Goal: Task Accomplishment & Management: Use online tool/utility

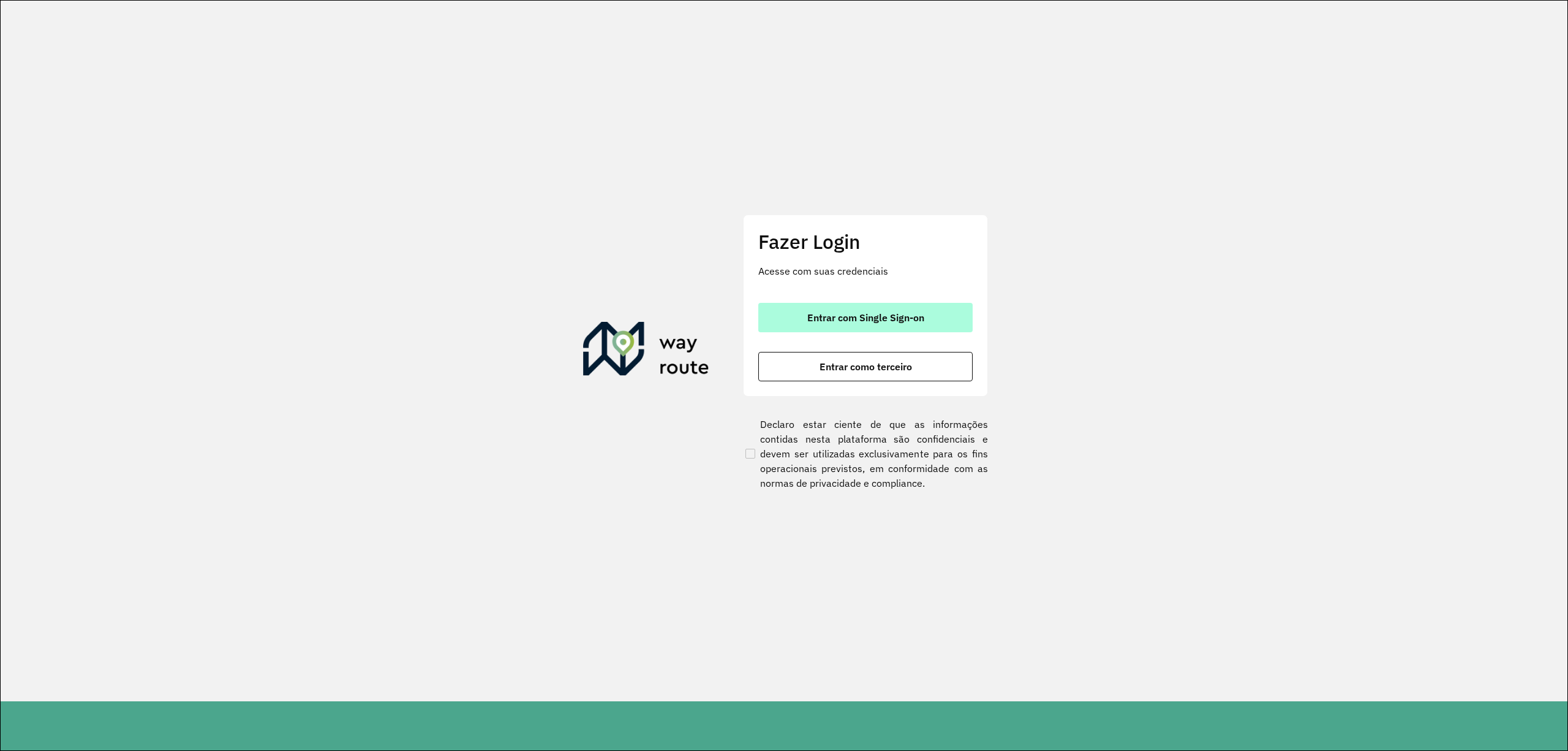
click at [876, 306] on button "Entrar com Single Sign-on" at bounding box center [865, 318] width 215 height 29
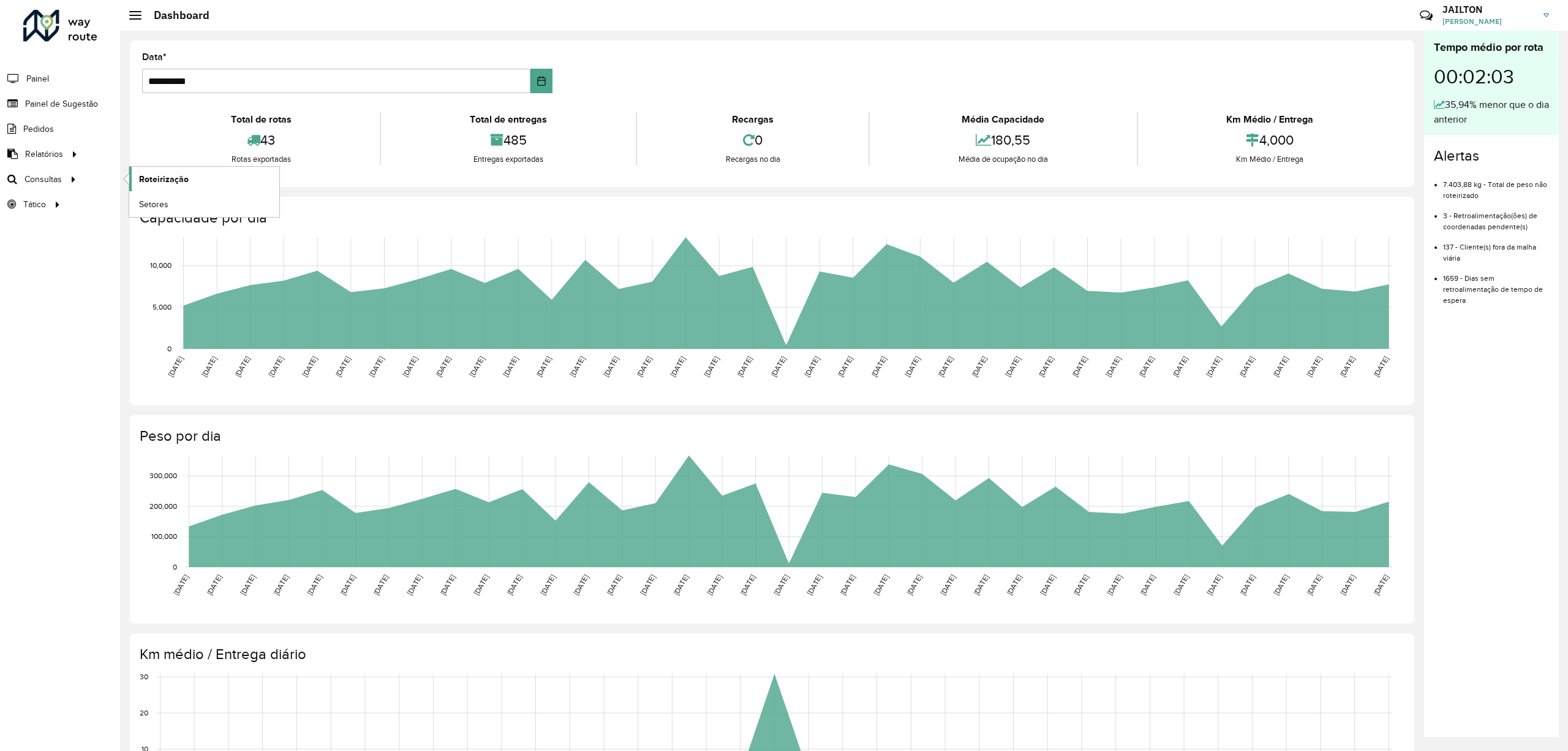
click at [200, 177] on link "Roteirização" at bounding box center [204, 179] width 150 height 24
click at [175, 151] on link "Clientes" at bounding box center [205, 154] width 151 height 24
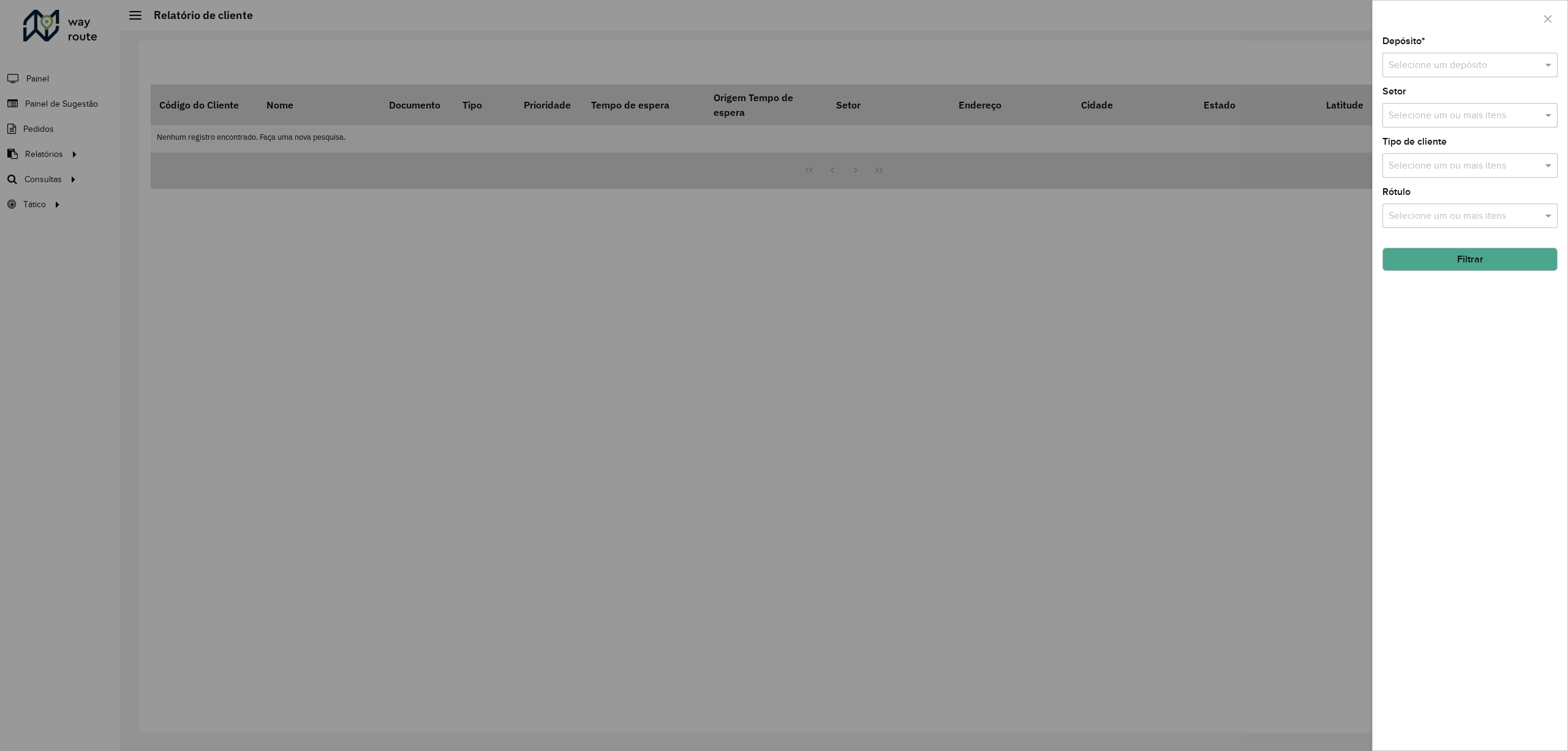
click at [1428, 56] on div "Selecione um depósito" at bounding box center [1470, 64] width 175 height 24
click at [1460, 108] on div "CDD Embu" at bounding box center [1470, 100] width 174 height 20
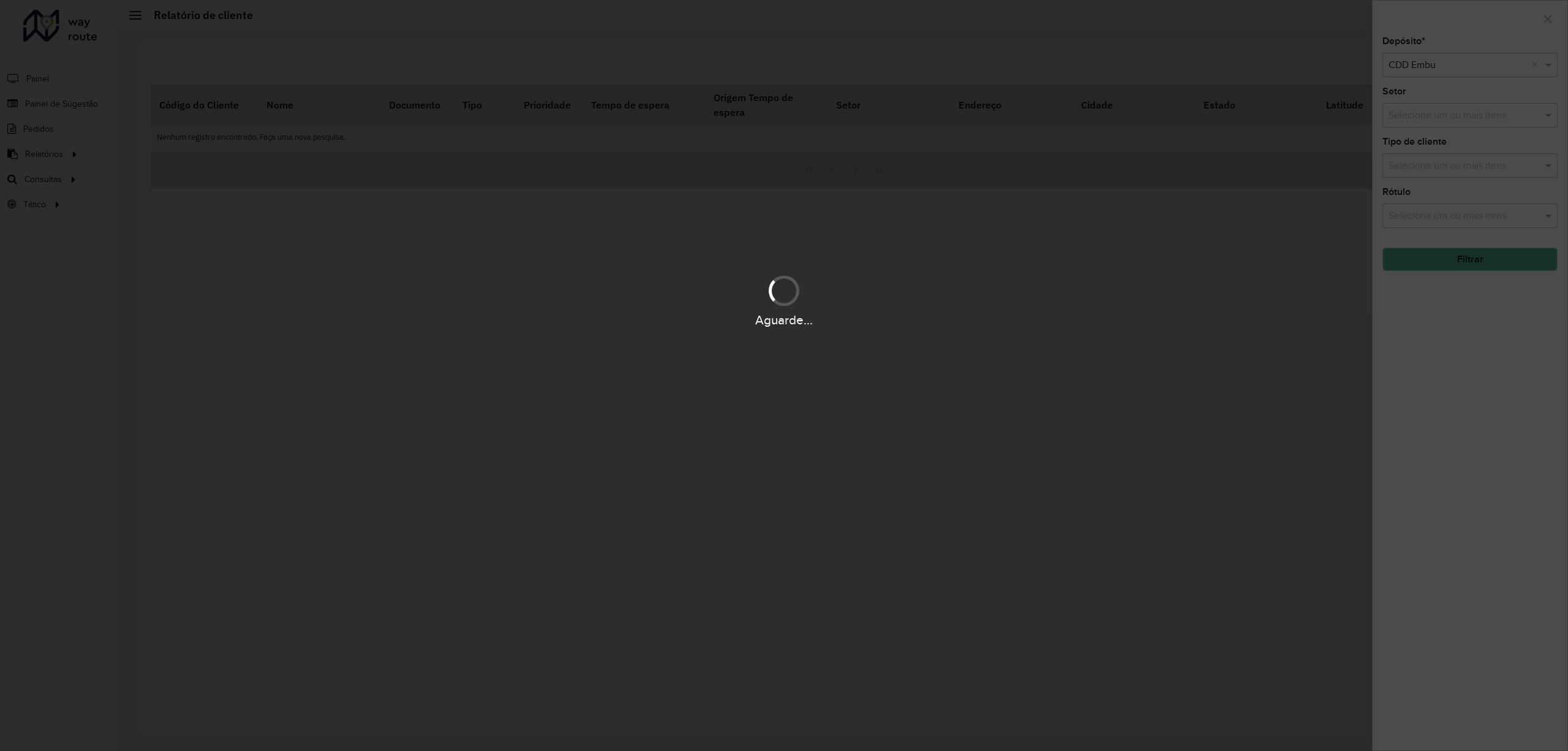
click at [1456, 123] on div "Aguarde..." at bounding box center [784, 375] width 1568 height 751
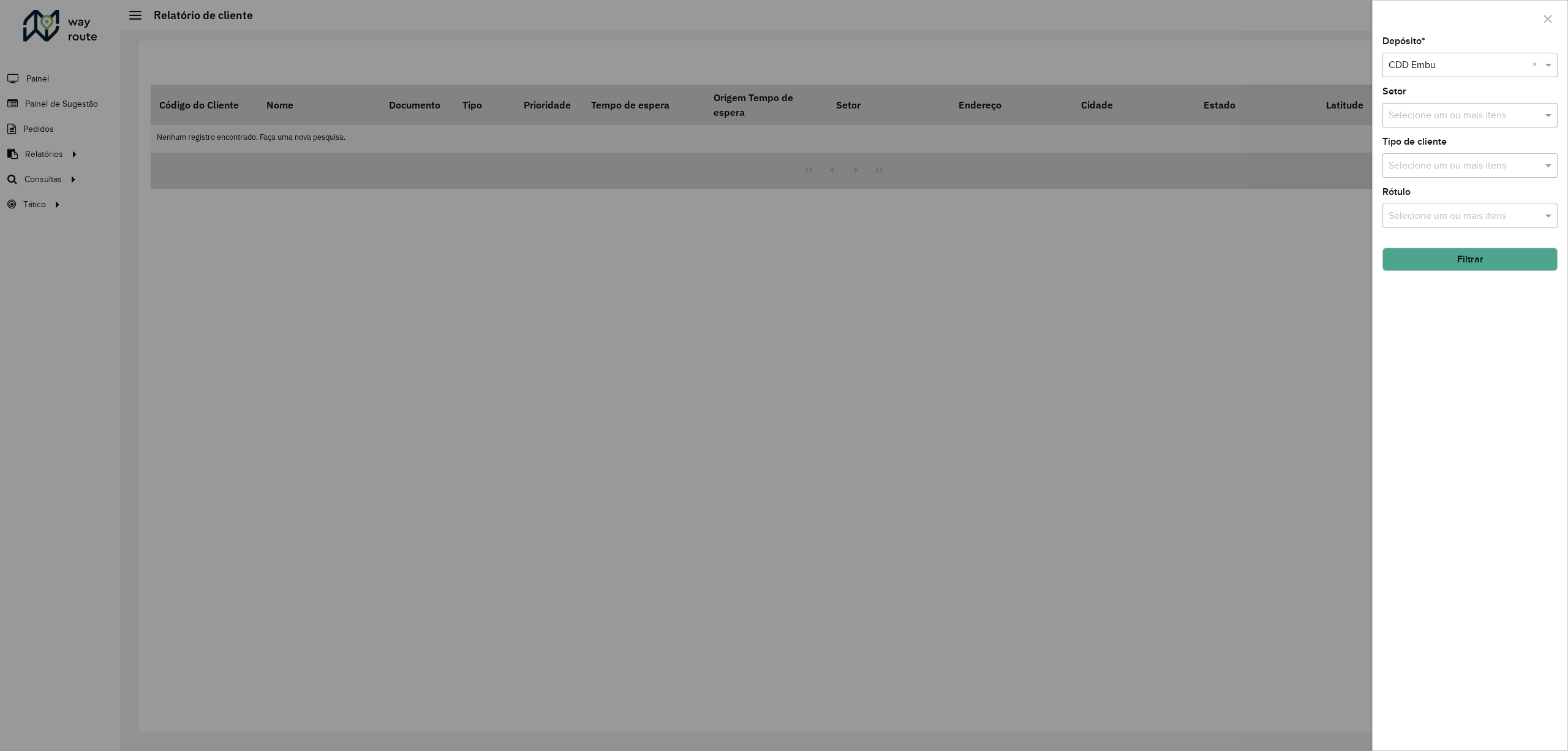
click at [1460, 114] on input "text" at bounding box center [1464, 116] width 157 height 15
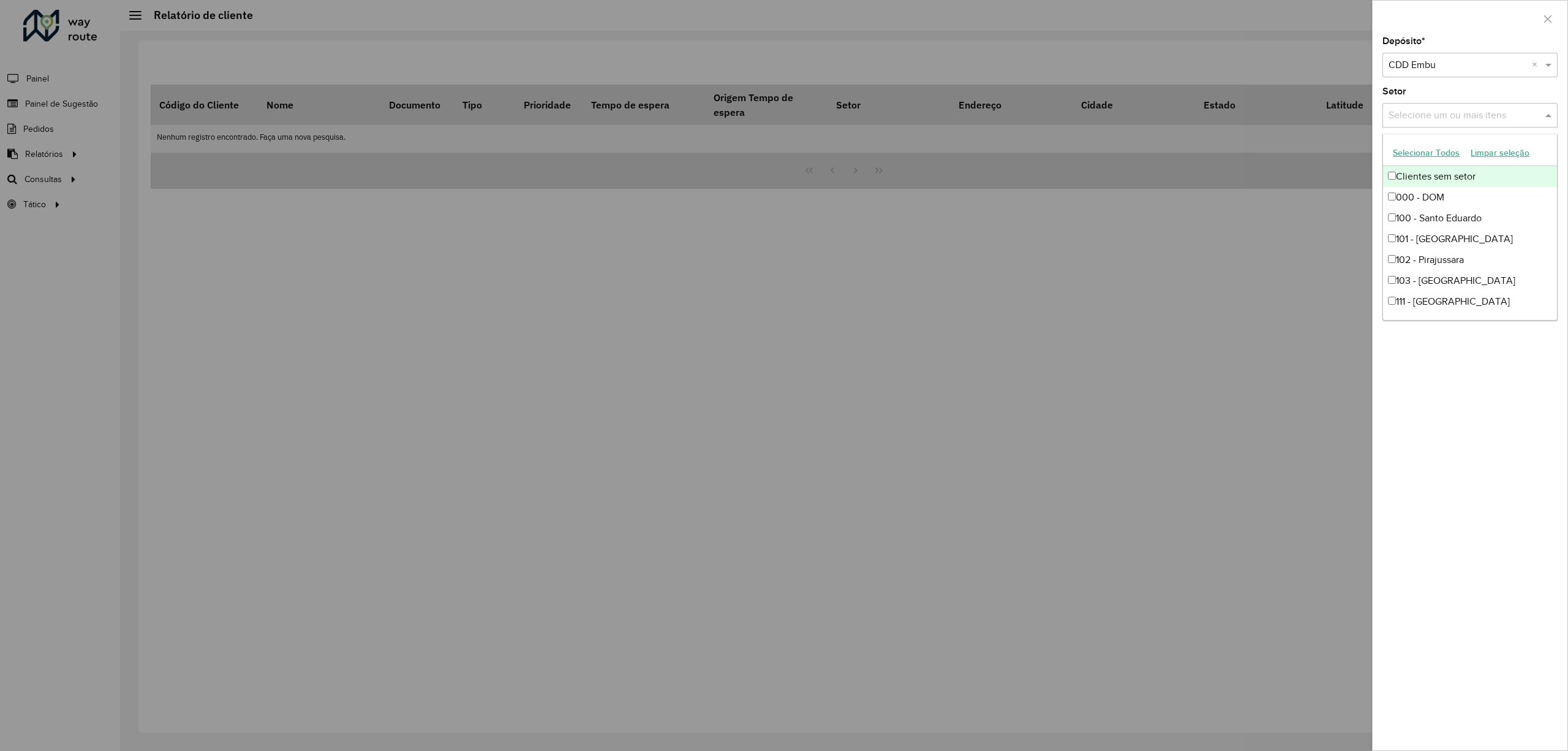
click at [1484, 111] on input "text" at bounding box center [1464, 116] width 157 height 15
click at [1473, 84] on div "Depósito * Selecione um depósito × CDD Embu × Setor Selecione um ou mais itens …" at bounding box center [1470, 393] width 195 height 713
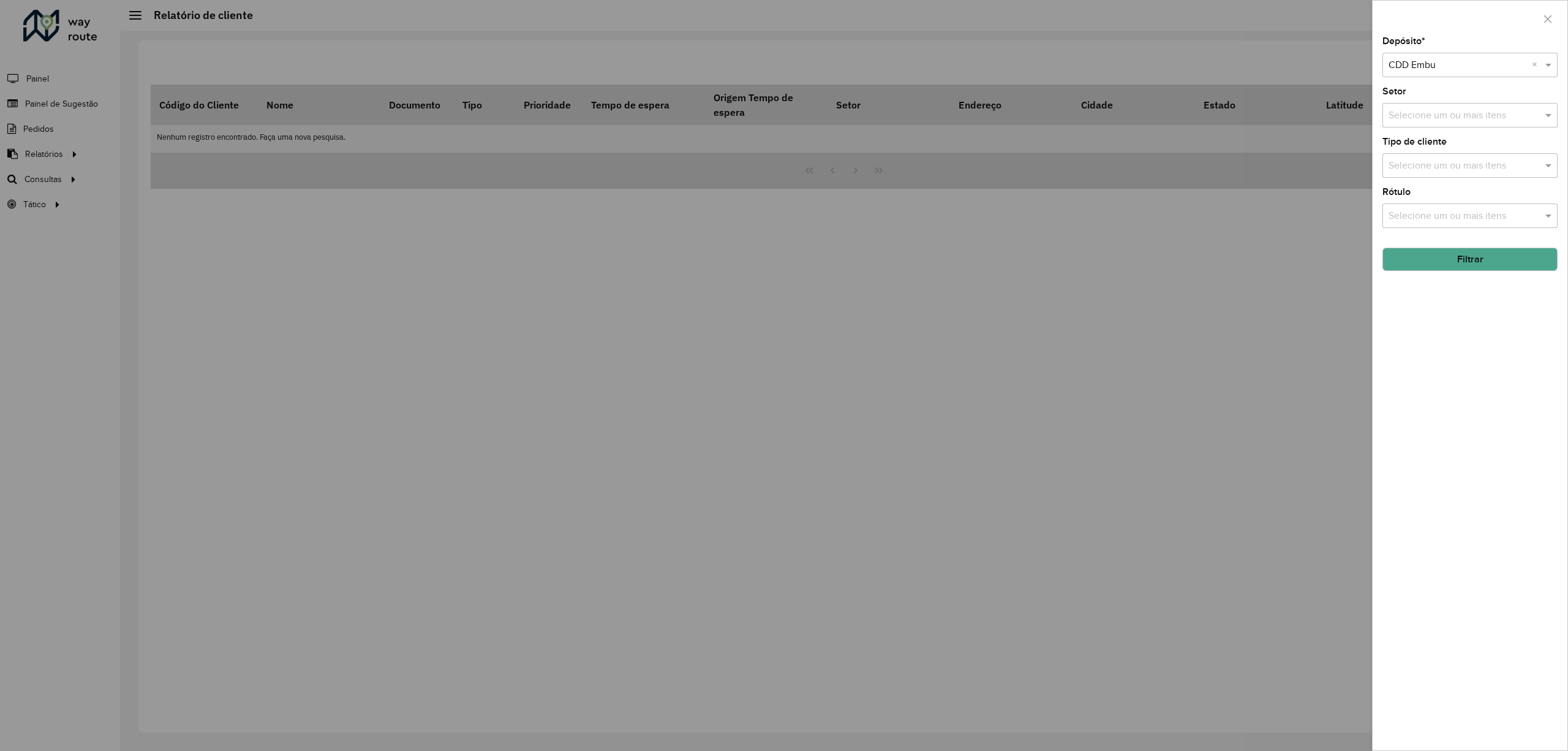
click at [1477, 183] on div "Depósito * Selecione um depósito × CDD Embu × Setor Selecione um ou mais itens …" at bounding box center [1470, 393] width 195 height 713
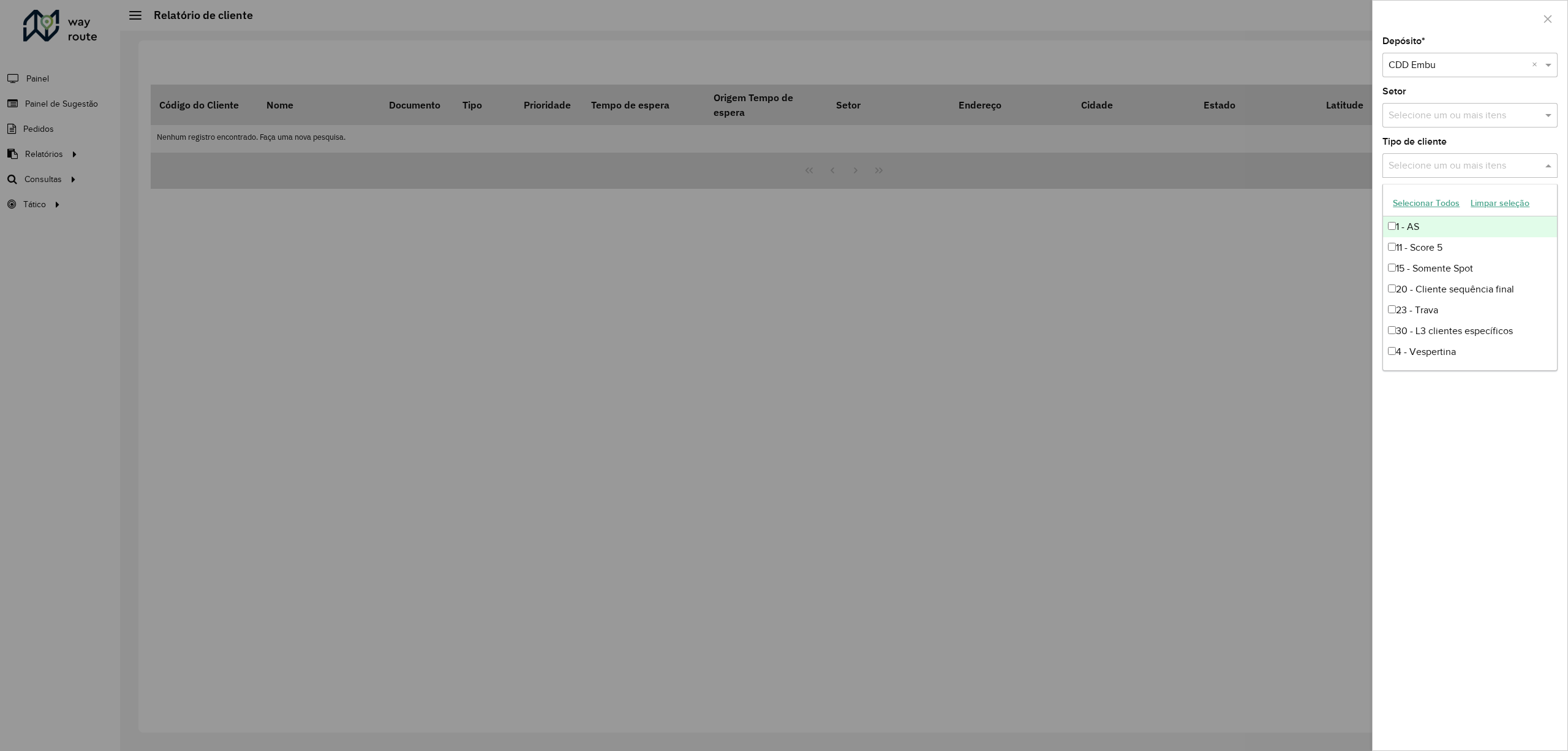
click at [1465, 170] on input "text" at bounding box center [1464, 165] width 157 height 15
click at [1468, 169] on input "text" at bounding box center [1464, 165] width 157 height 15
click at [1480, 140] on div "Tipo de cliente Selecione um ou mais itens" at bounding box center [1470, 157] width 175 height 41
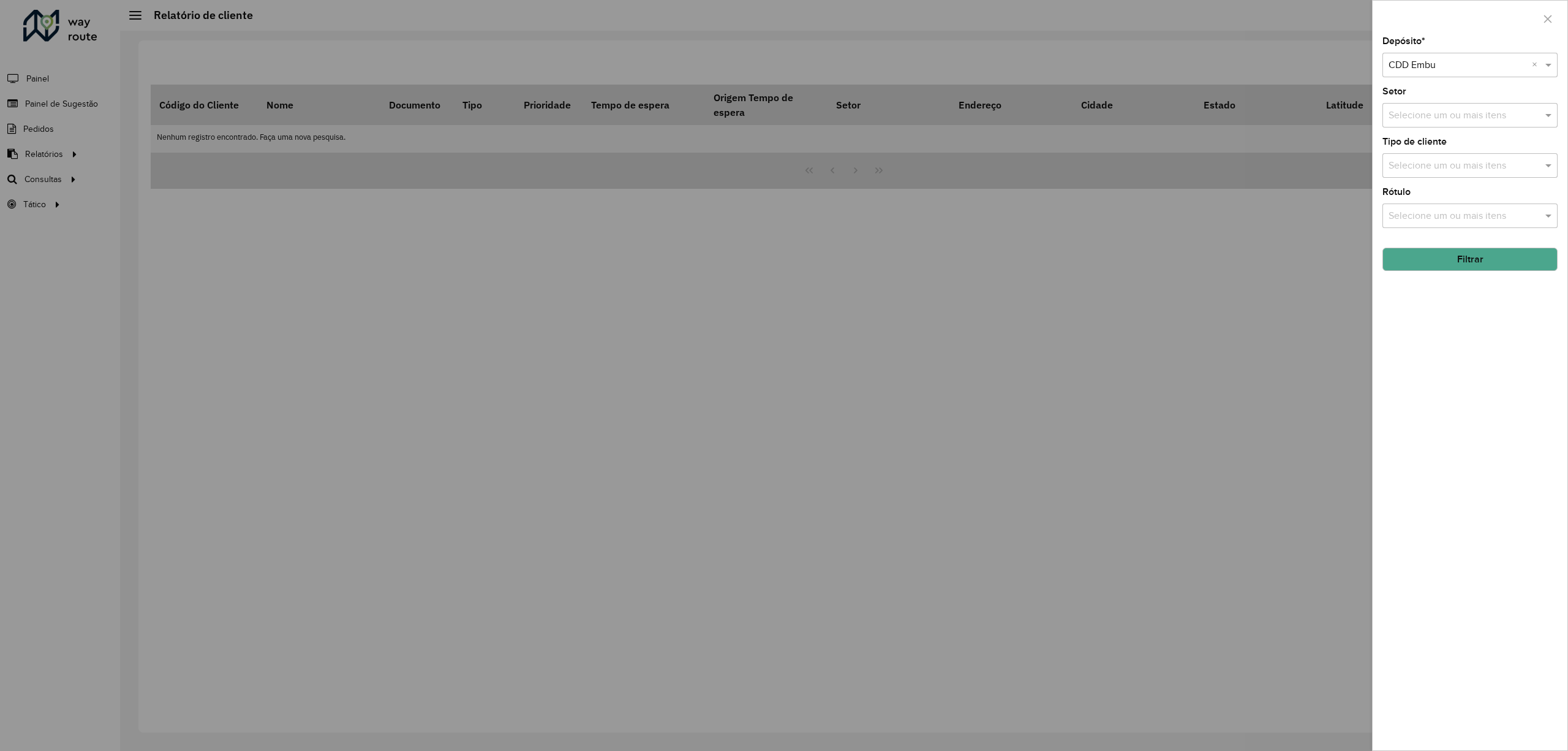
drag, startPoint x: 1463, startPoint y: 233, endPoint x: 1479, endPoint y: 207, distance: 30.5
click at [1463, 233] on div "Depósito * Selecione um depósito × CDD Embu × Setor Selecione um ou mais itens …" at bounding box center [1470, 393] width 195 height 713
click at [1479, 209] on input "text" at bounding box center [1464, 216] width 157 height 15
click at [1484, 189] on div "Rótulo Selecione um ou mais itens" at bounding box center [1470, 208] width 175 height 41
click at [1482, 262] on button "Filtrar" at bounding box center [1470, 259] width 175 height 23
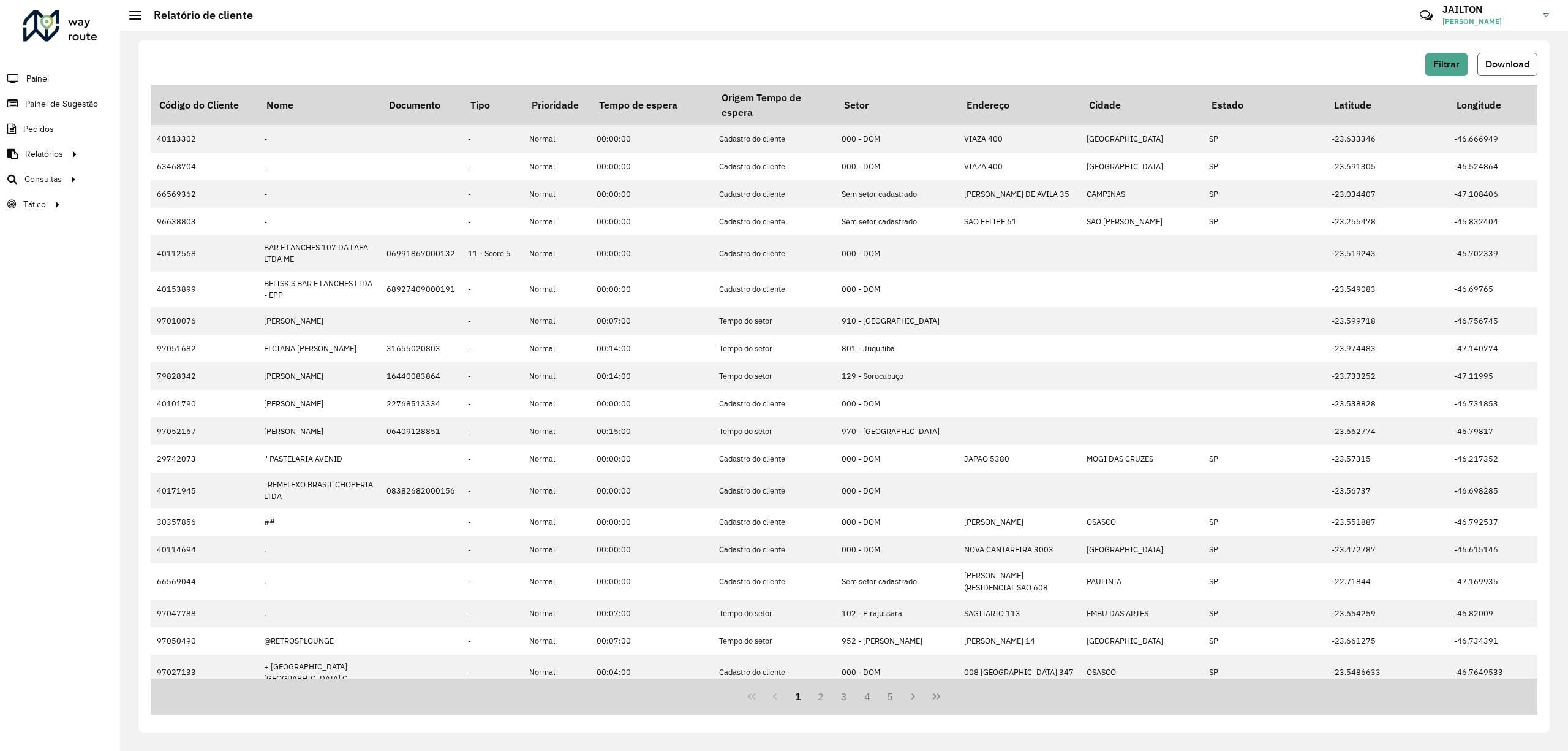
click at [1507, 66] on span "Download" at bounding box center [1507, 64] width 44 height 11
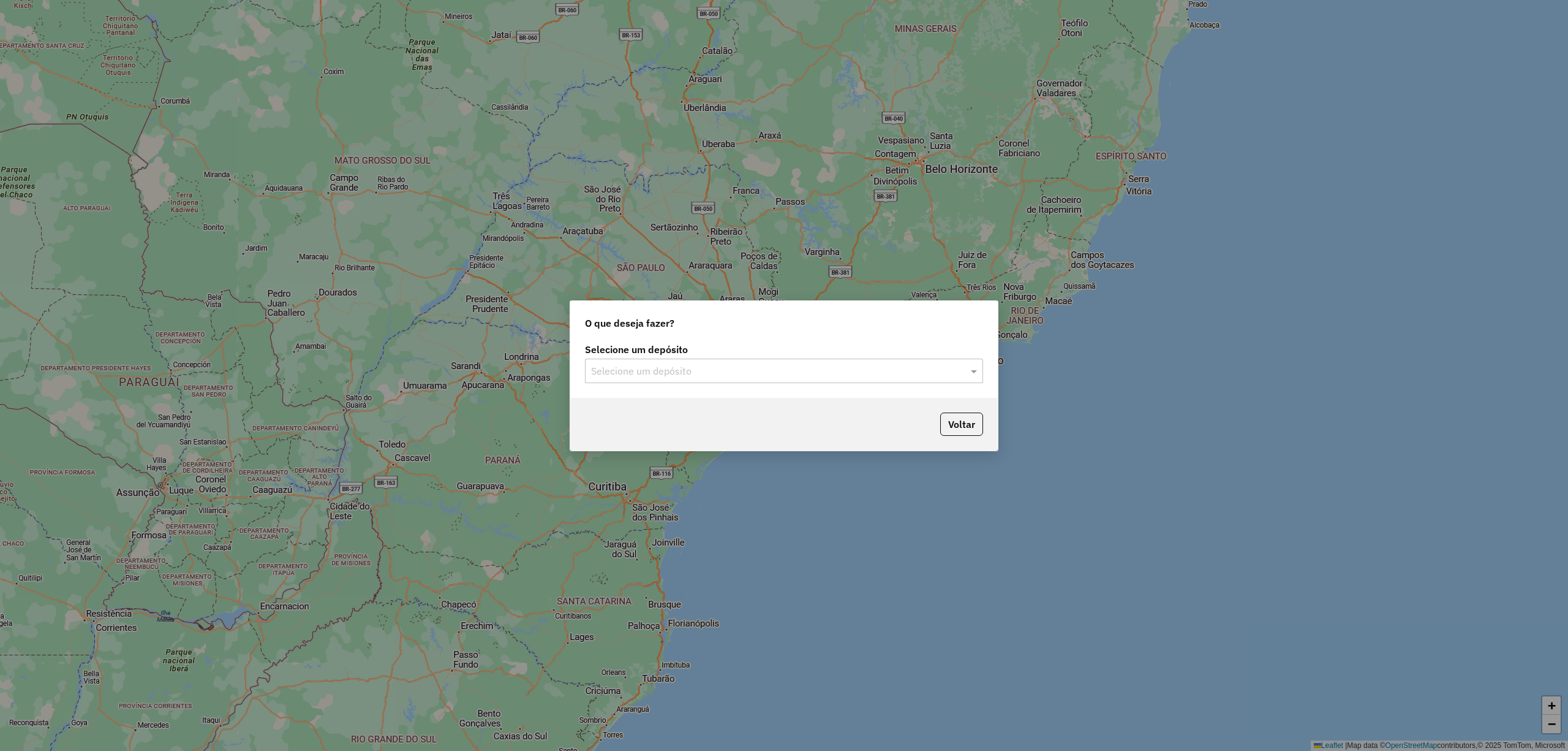
click at [810, 361] on div "Selecione um depósito" at bounding box center [784, 370] width 398 height 24
click at [682, 420] on ng-dropdown-panel "CDD Embu" at bounding box center [784, 406] width 397 height 35
click at [775, 420] on ng-dropdown-panel "CDD Embu" at bounding box center [784, 406] width 397 height 35
click at [799, 406] on div "CDD Embu" at bounding box center [784, 405] width 396 height 20
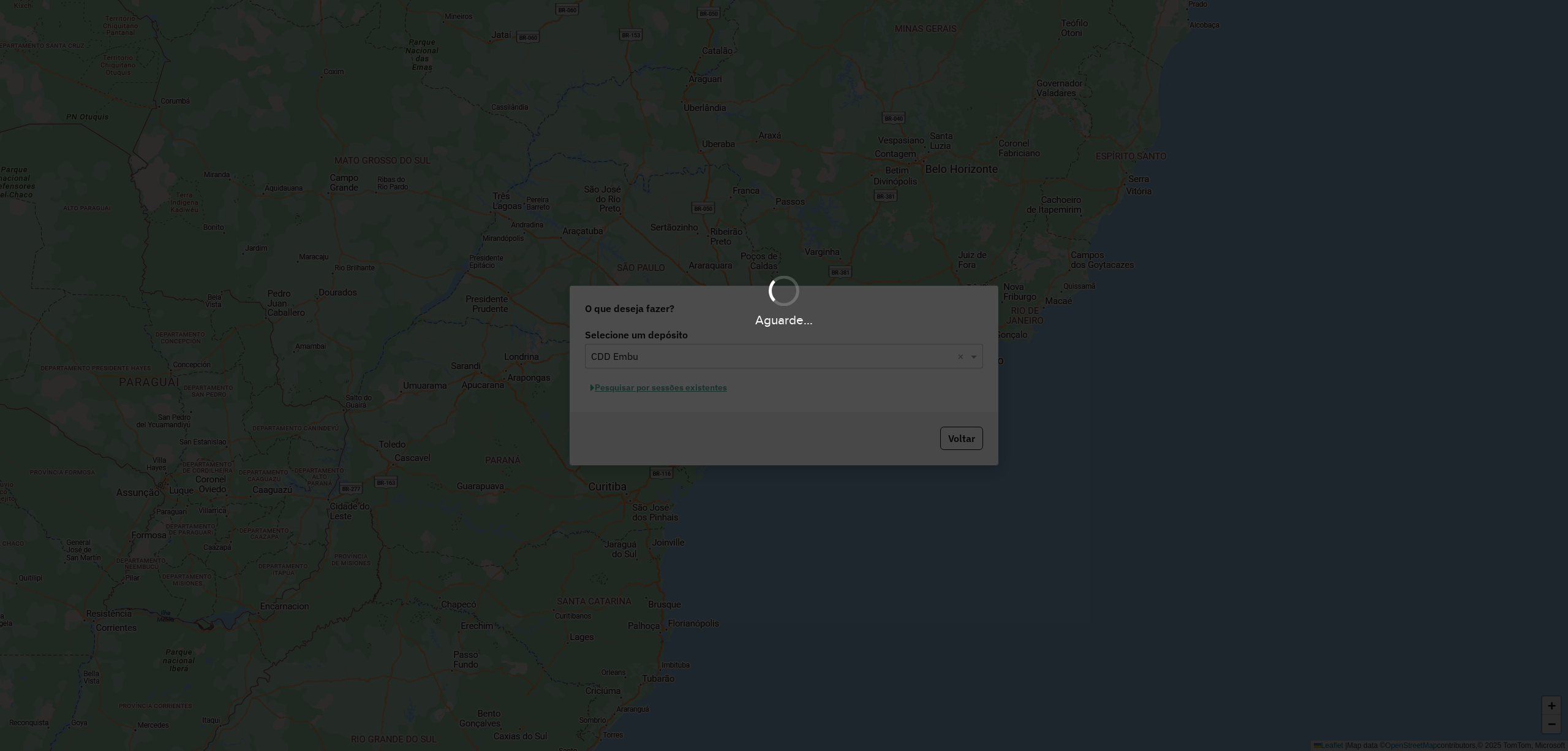
click at [892, 397] on div "Aguarde..." at bounding box center [784, 375] width 1568 height 751
click at [867, 397] on hb-app "Aguarde... Pop-up bloqueado! Seu navegador bloqueou automáticamente a abertura …" at bounding box center [784, 375] width 1568 height 751
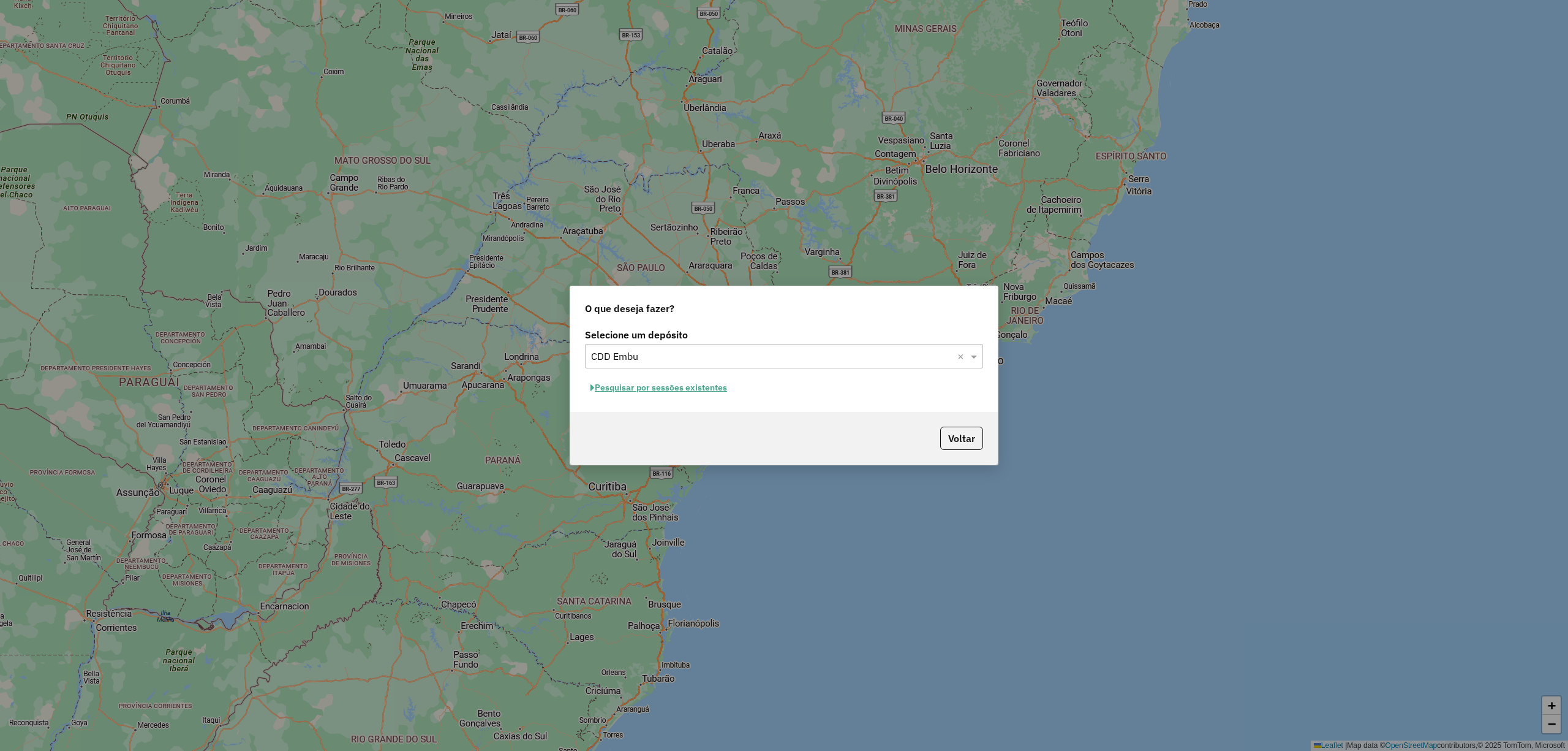
click at [818, 407] on div "Selecione um depósito Selecione um depósito × CDD Embu × Pesquisar por sessões …" at bounding box center [784, 368] width 427 height 86
click at [654, 393] on button "Pesquisar por sessões existentes" at bounding box center [659, 388] width 148 height 19
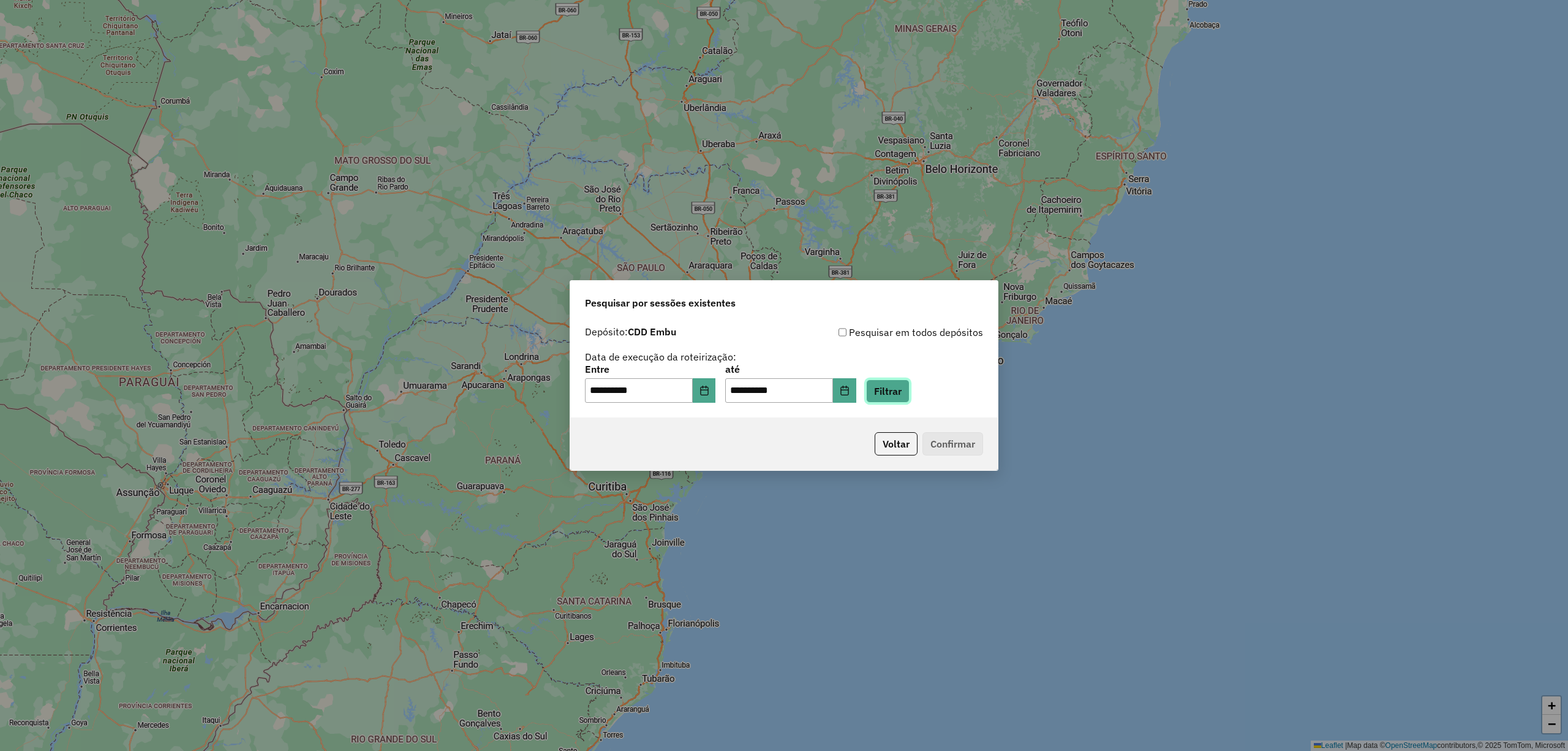
click at [910, 380] on button "Filtrar" at bounding box center [887, 392] width 44 height 23
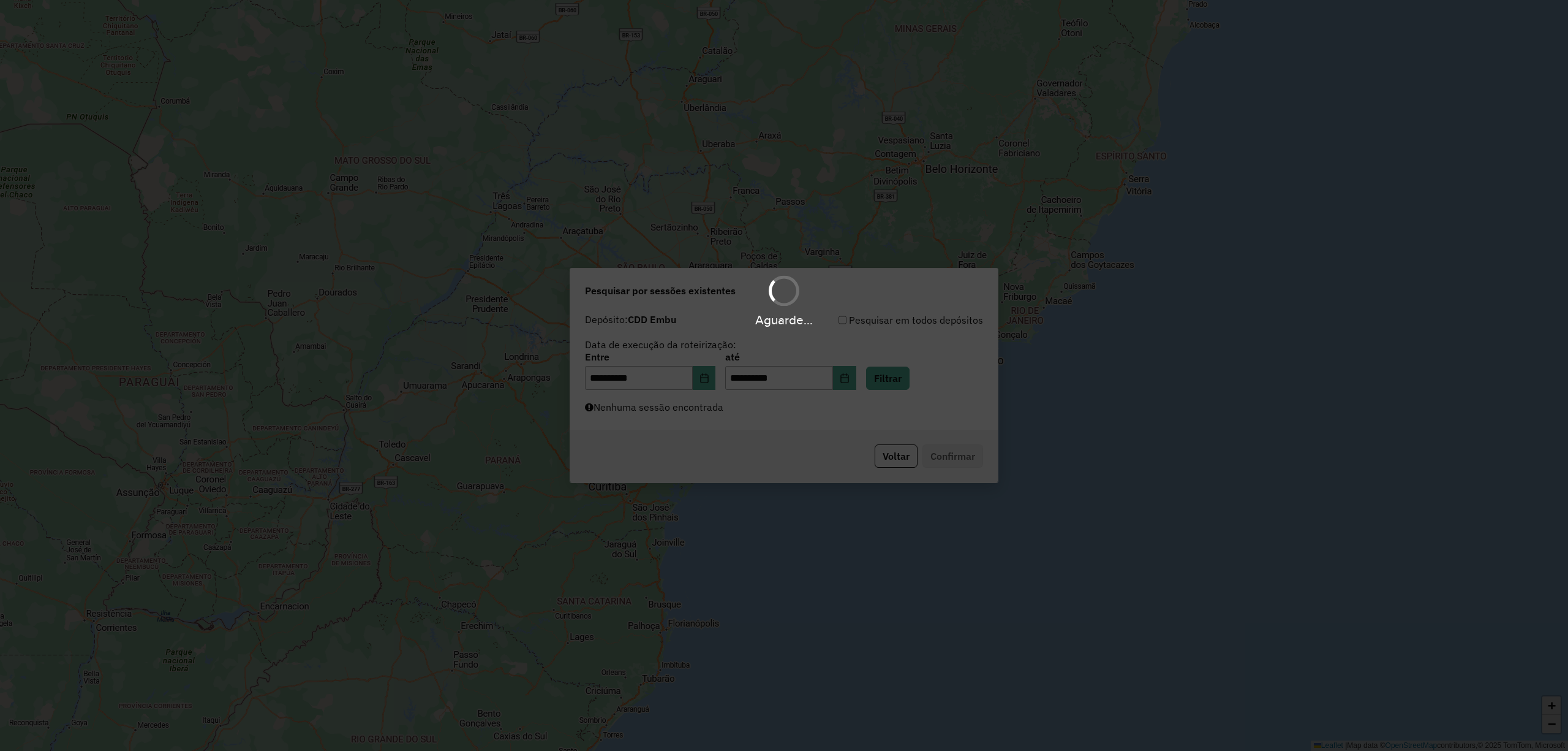
click at [914, 396] on div "Aguarde..." at bounding box center [784, 375] width 1568 height 751
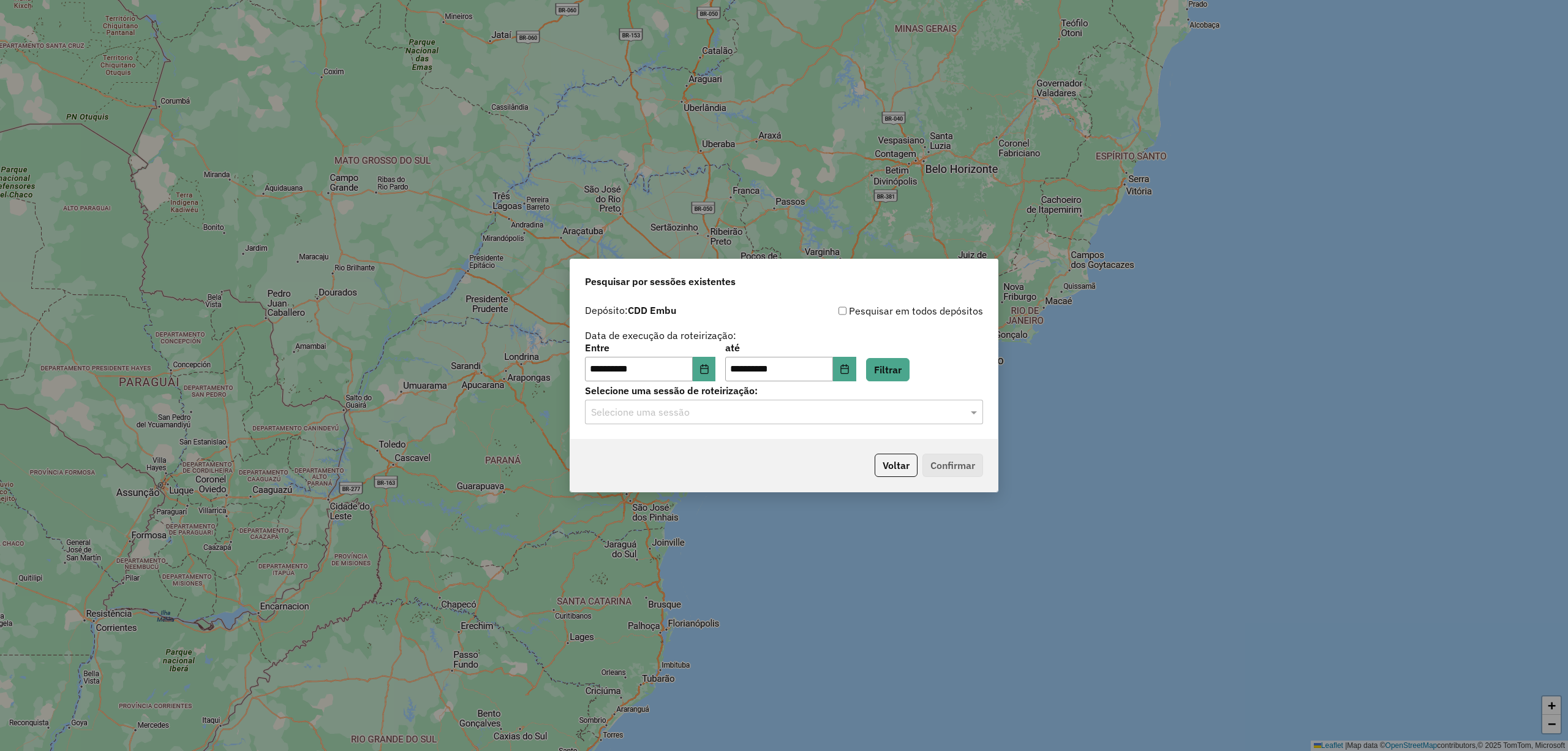
click at [908, 418] on input "text" at bounding box center [772, 412] width 361 height 15
click at [776, 459] on ng-dropdown-panel "1293231 - 13/10/2025 14:46" at bounding box center [784, 448] width 397 height 35
click at [927, 448] on div "1293231 - 13/10/2025 14:46" at bounding box center [784, 447] width 396 height 20
click at [953, 468] on button "Confirmar" at bounding box center [952, 465] width 60 height 23
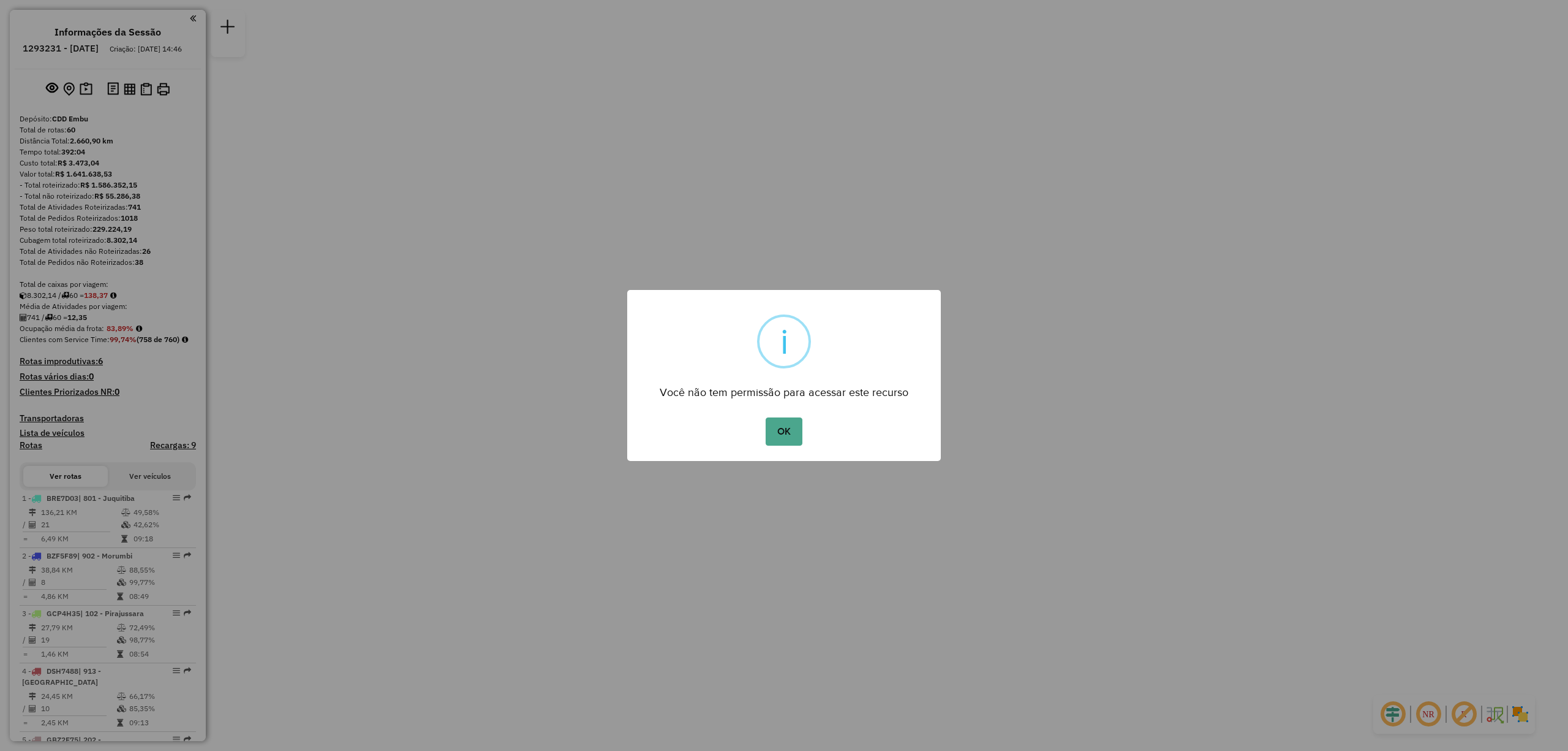
click at [766, 418] on button "OK" at bounding box center [784, 431] width 36 height 28
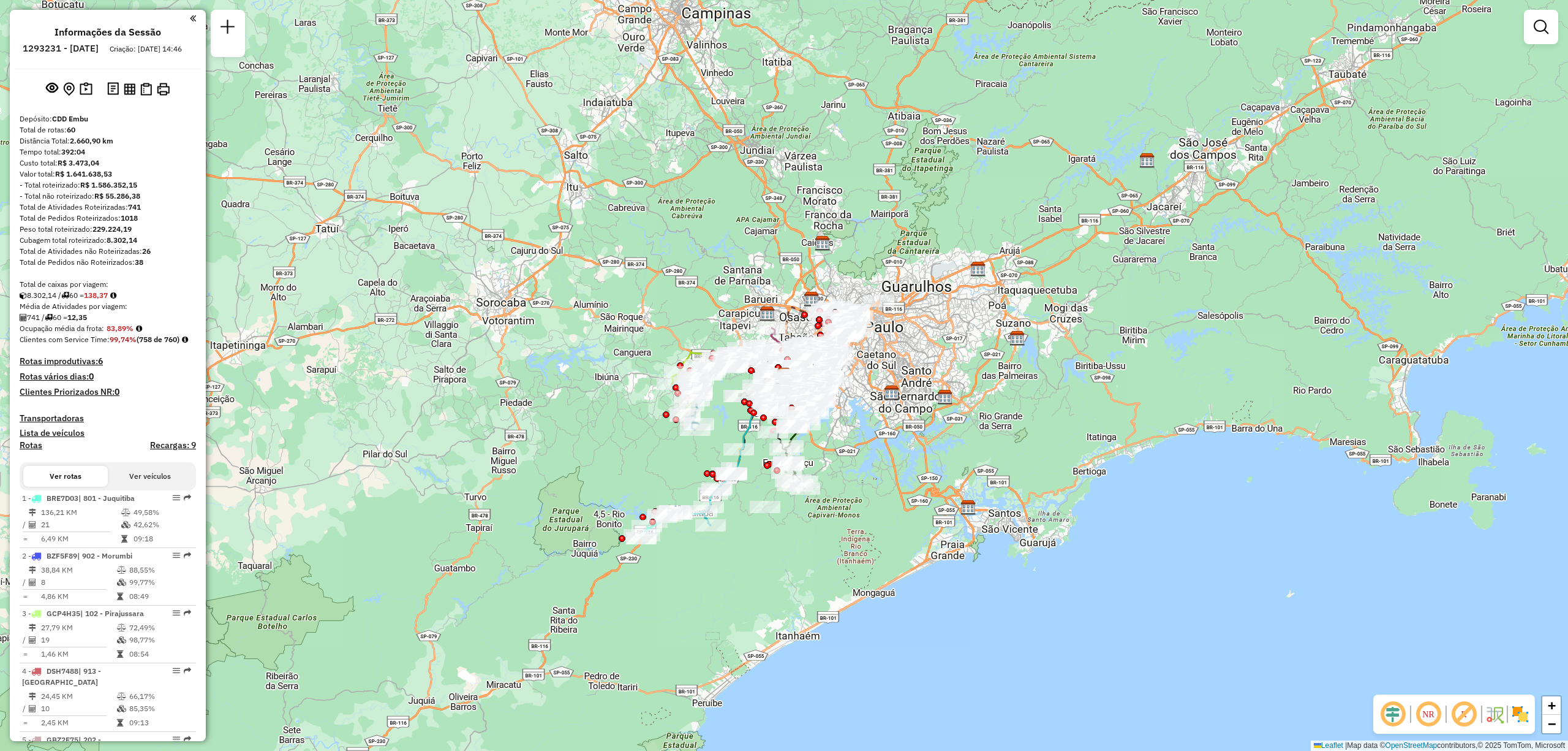
scroll to position [3938, 0]
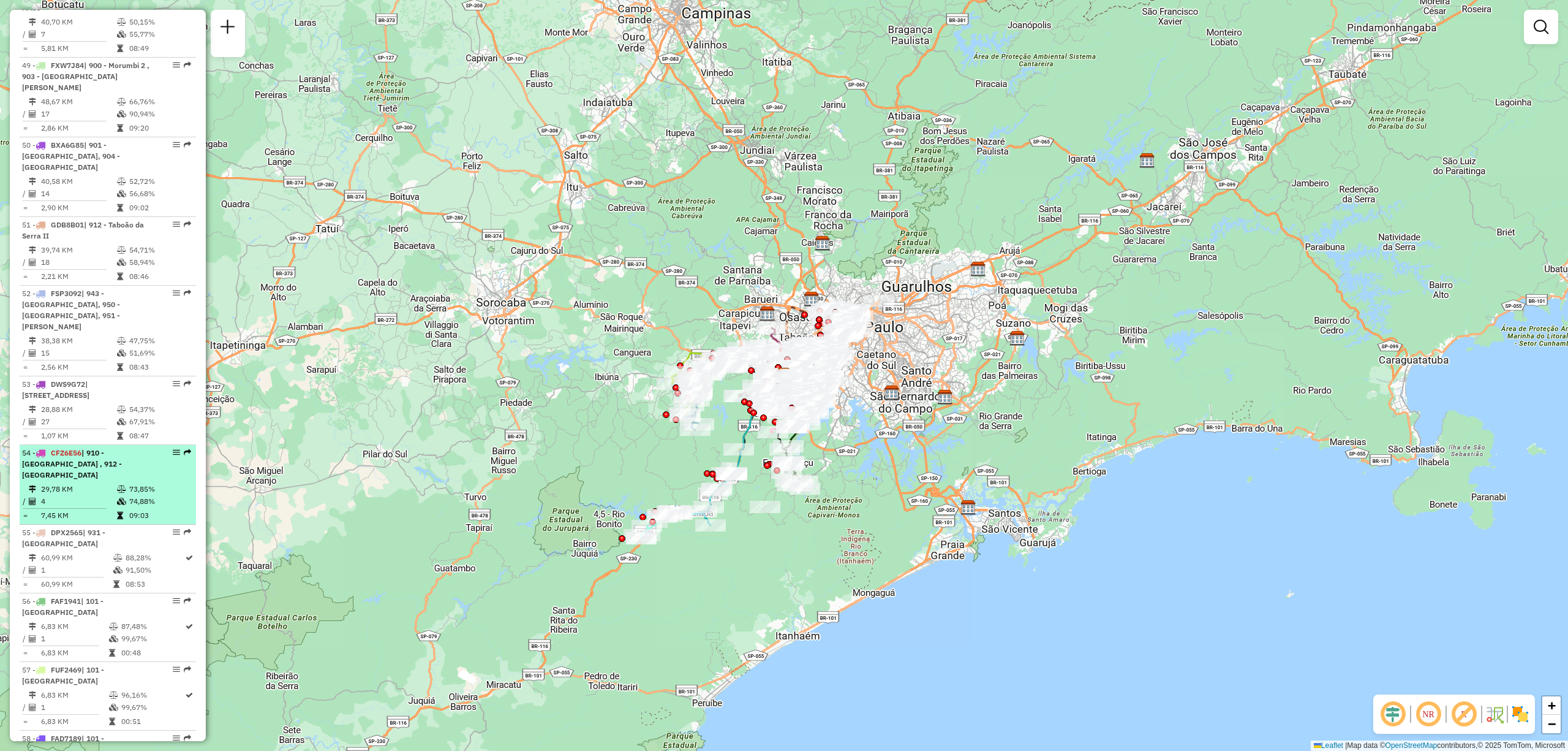
select select "**********"
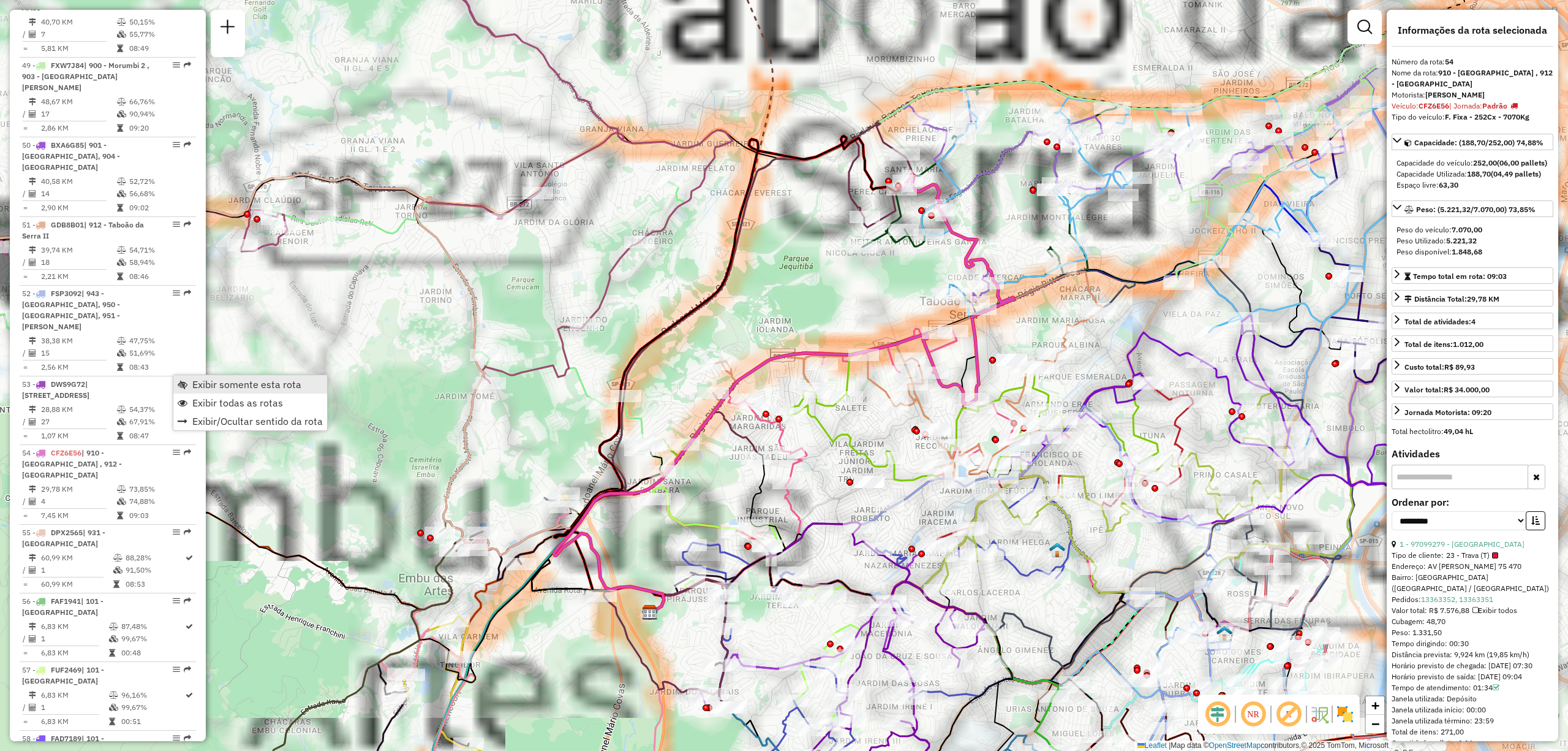
click at [197, 386] on span "Exibir somente esta rota" at bounding box center [247, 385] width 109 height 10
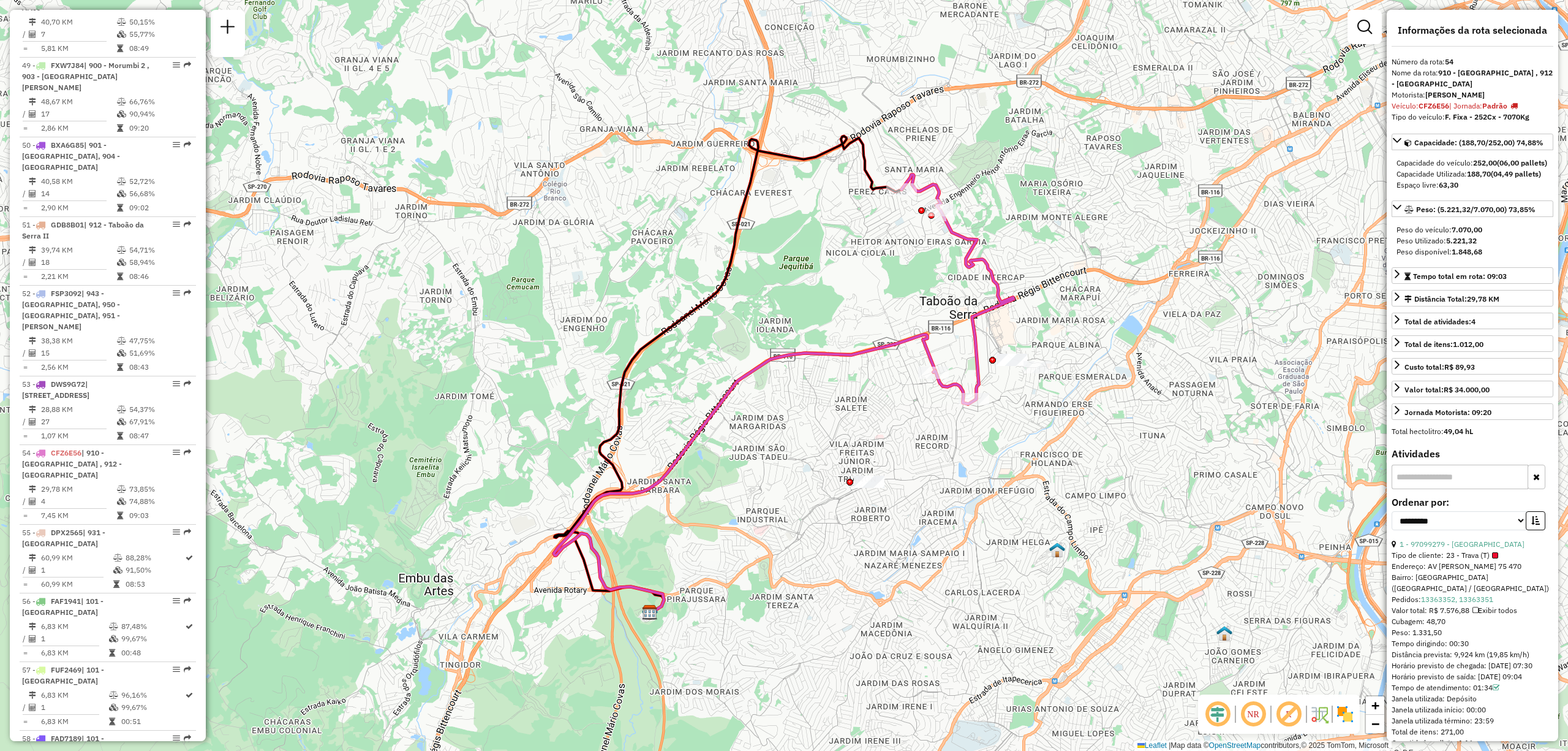
scroll to position [3422, 0]
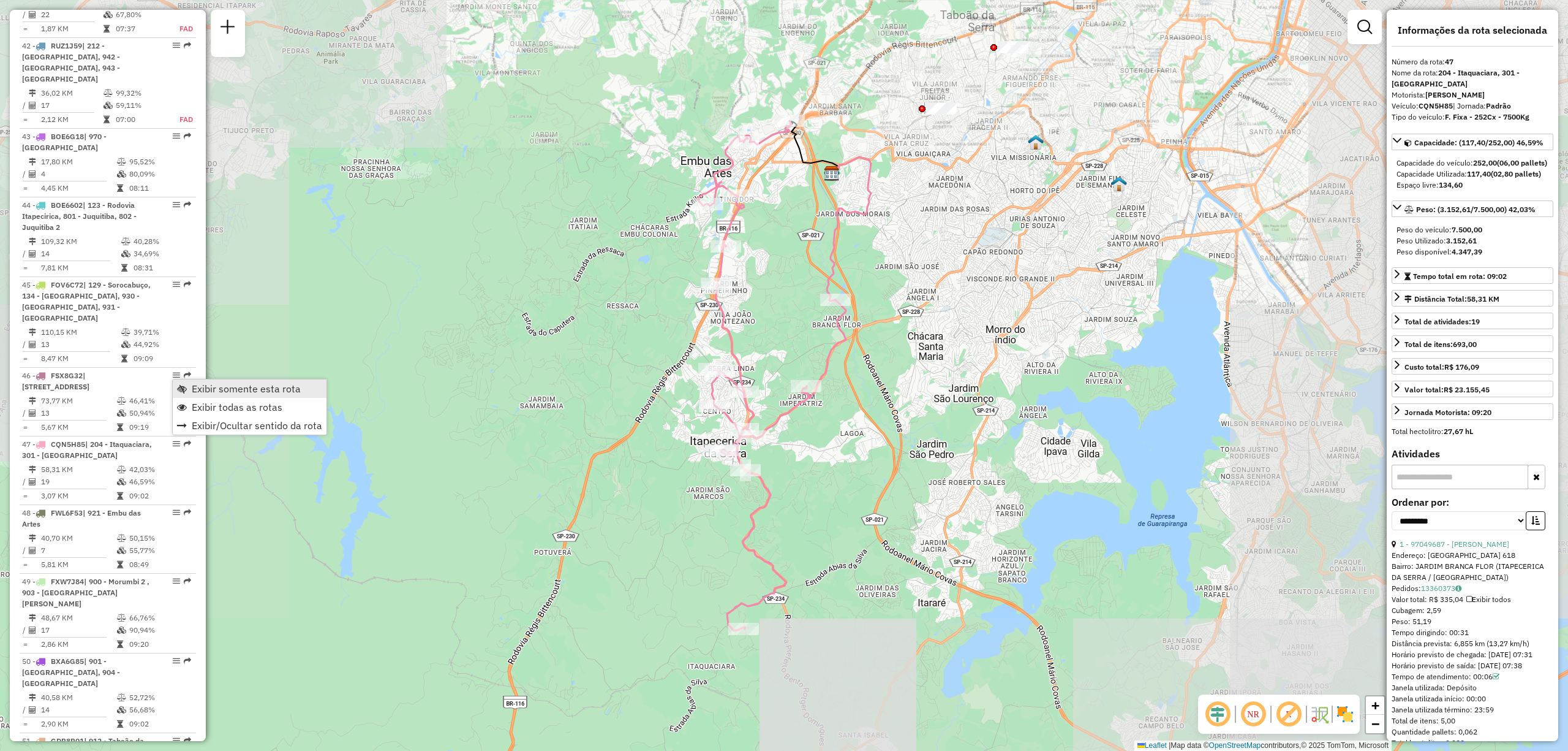
click at [191, 387] on span "Exibir somente esta rota" at bounding box center [246, 389] width 109 height 10
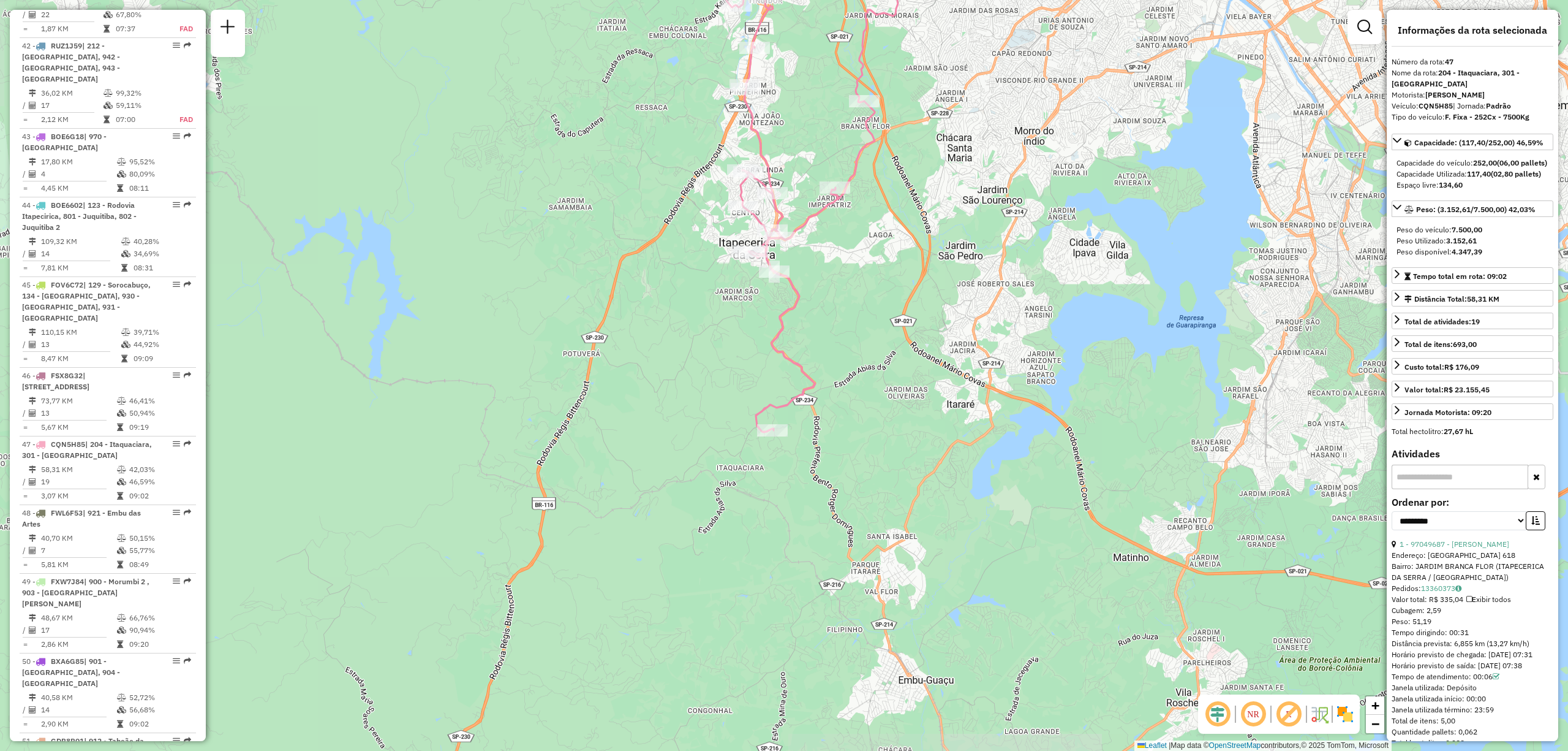
drag, startPoint x: 940, startPoint y: 490, endPoint x: 969, endPoint y: 290, distance: 202.1
click at [969, 290] on div "Janela de atendimento Grade de atendimento Capacidade Transportadoras Veículos …" at bounding box center [784, 375] width 1568 height 751
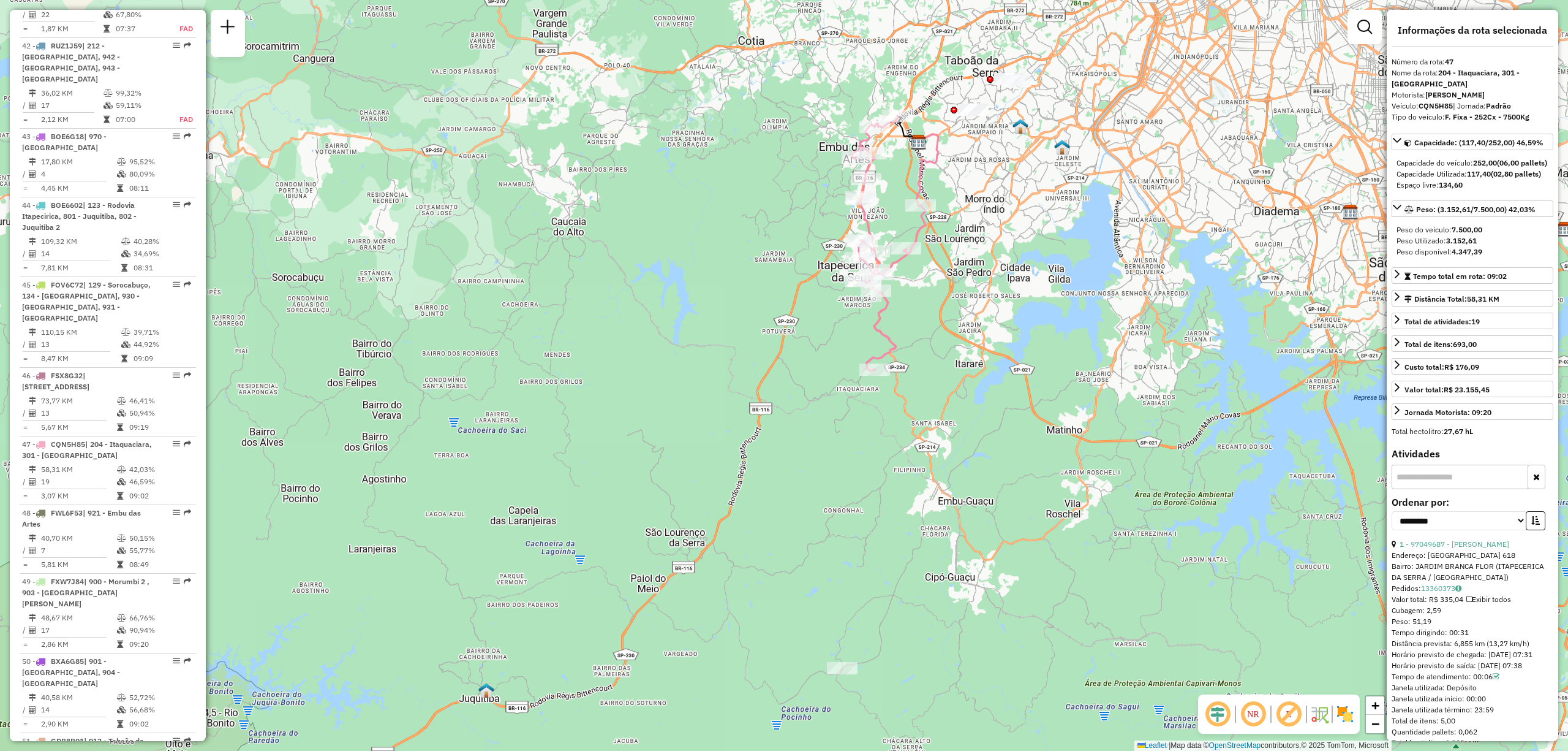
click at [1346, 720] on img at bounding box center [1345, 714] width 19 height 19
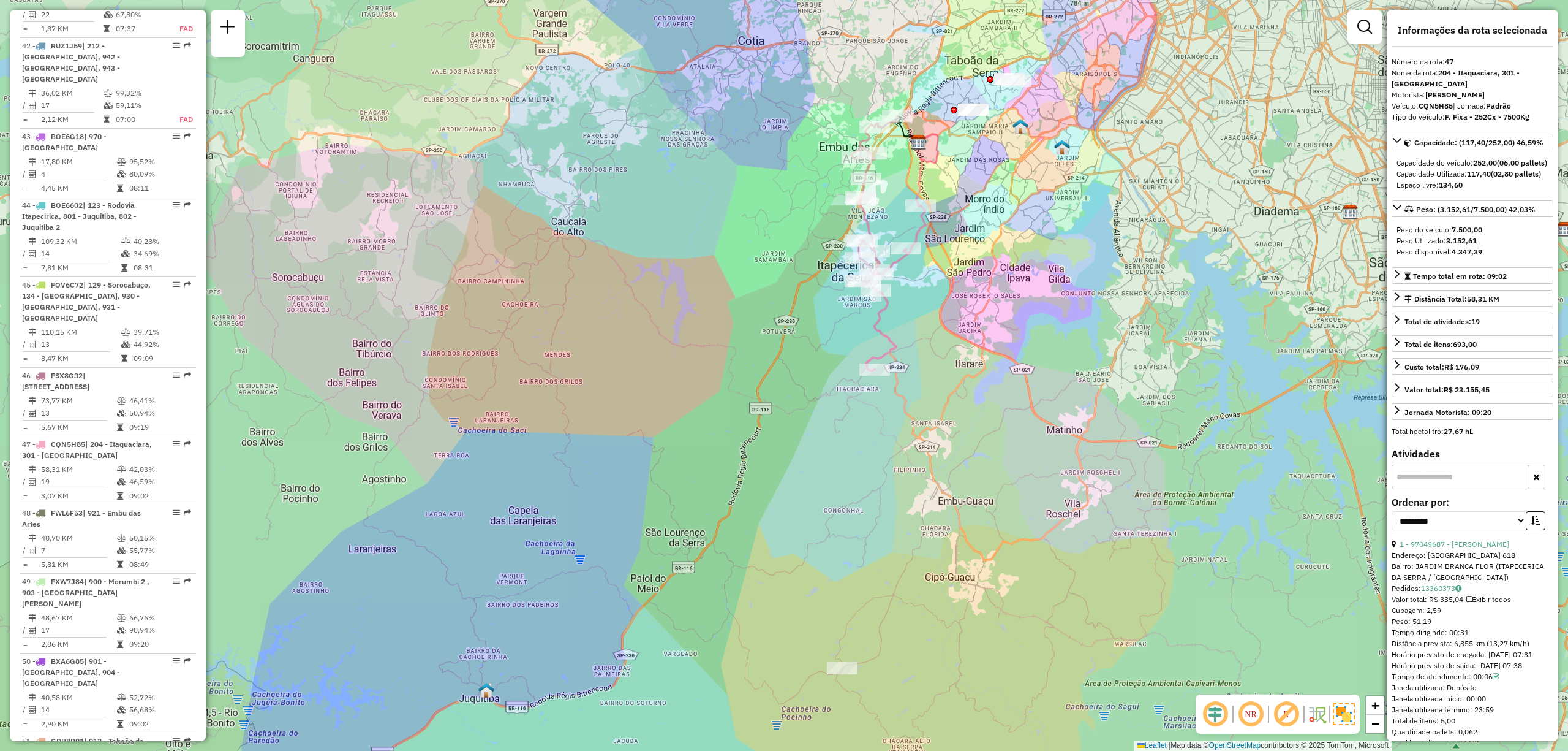
click at [1280, 712] on em at bounding box center [1286, 714] width 29 height 29
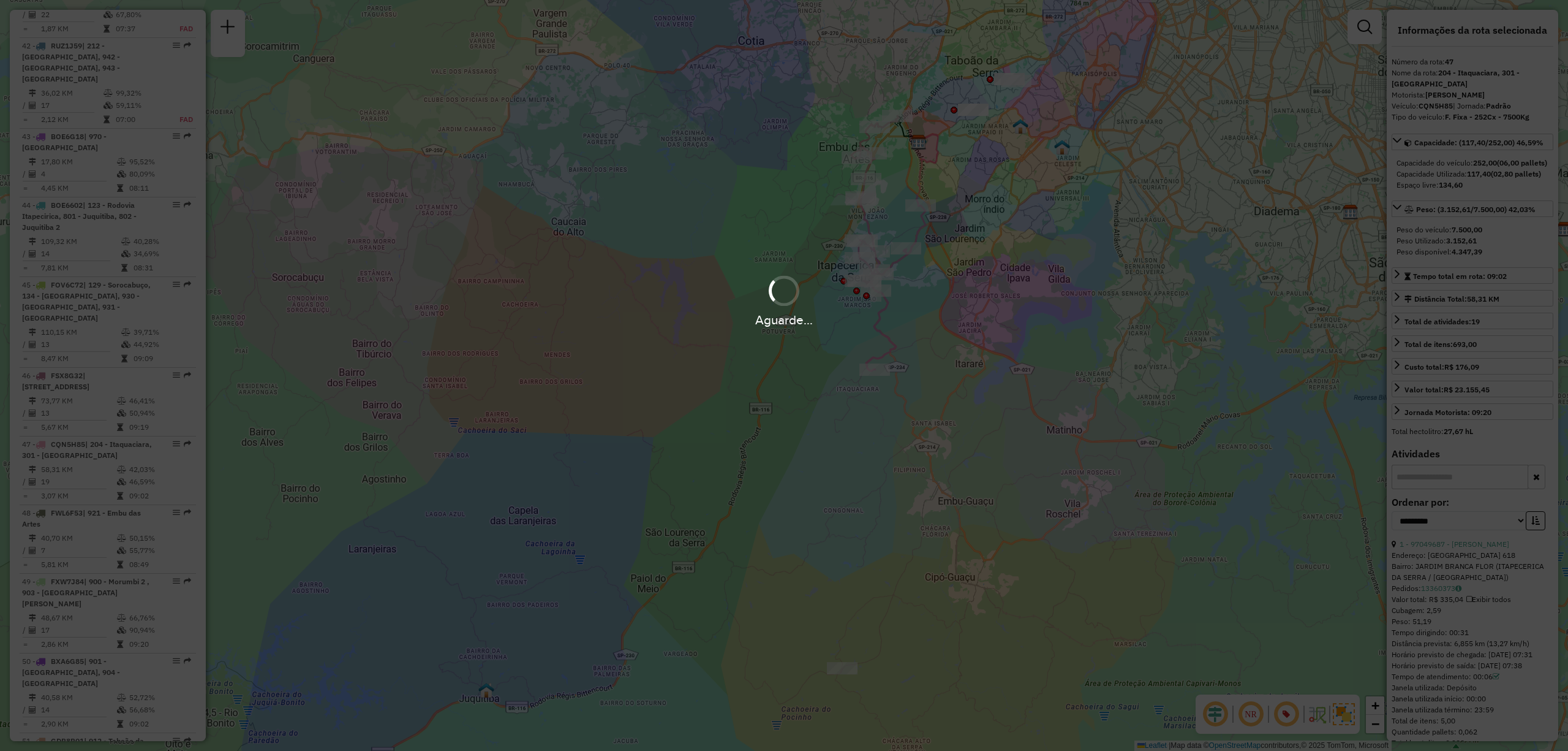
click at [1259, 712] on div "Aguarde..." at bounding box center [784, 375] width 1568 height 751
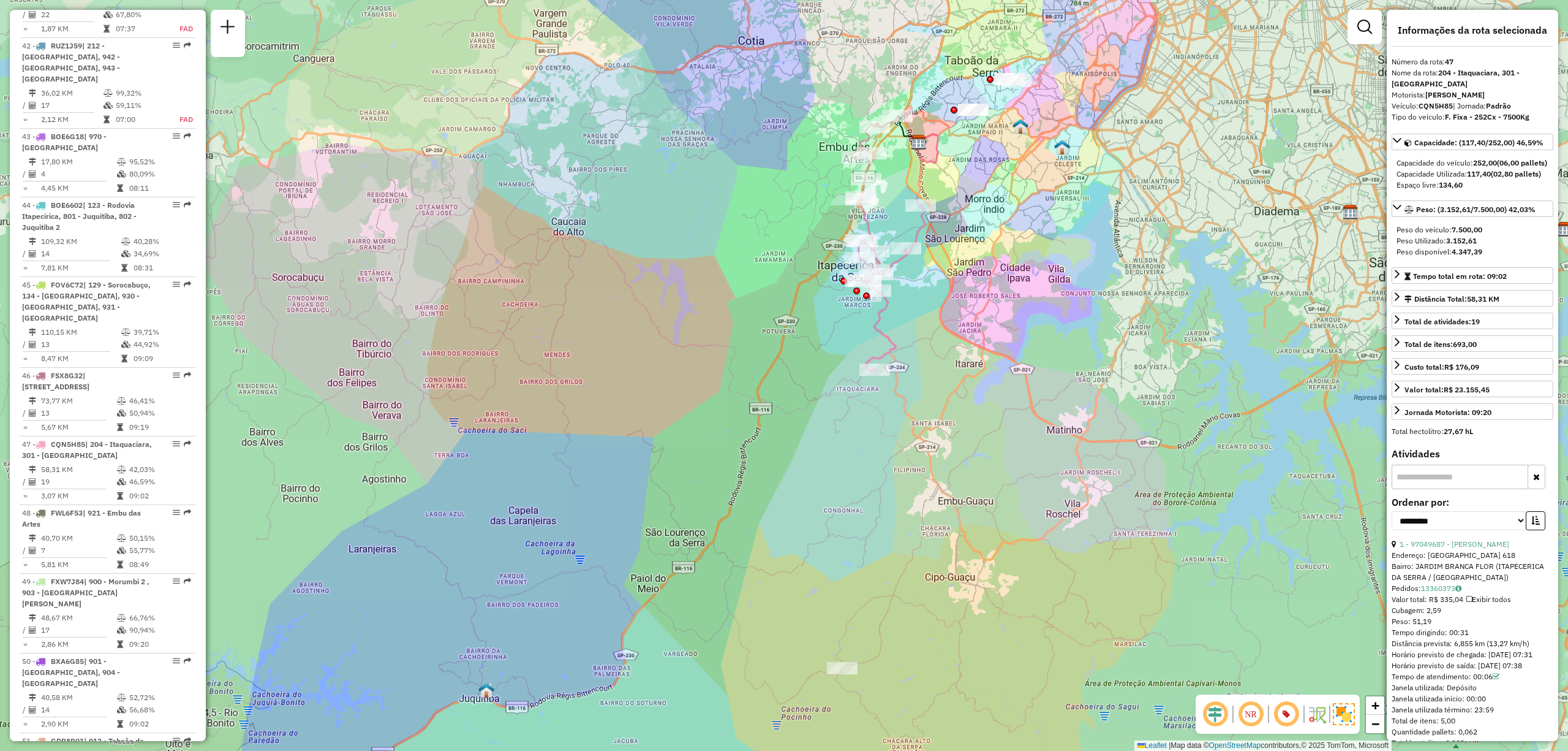
click at [1257, 712] on em at bounding box center [1251, 714] width 29 height 29
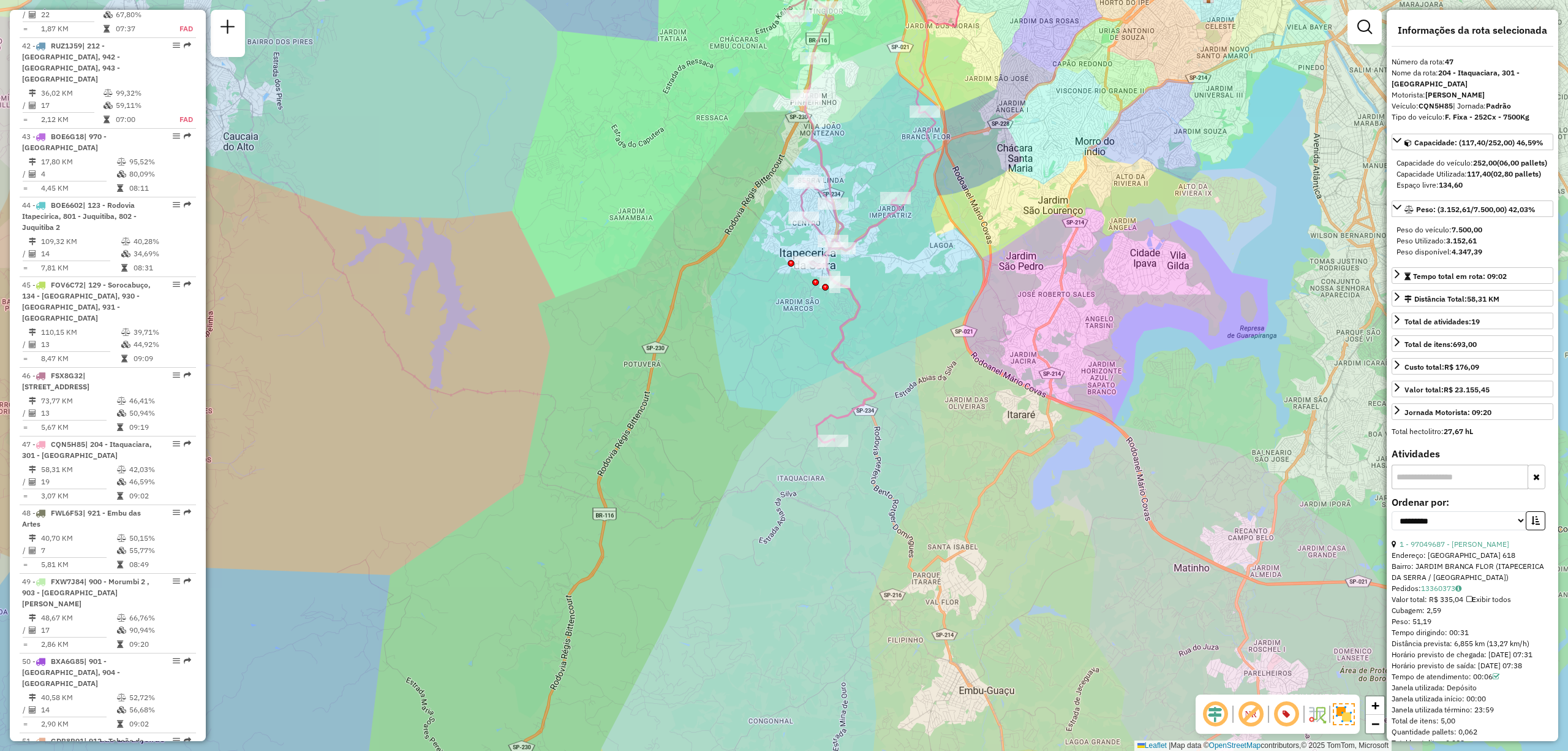
drag, startPoint x: 868, startPoint y: 250, endPoint x: 672, endPoint y: 266, distance: 196.7
click at [890, 301] on div "Janela de atendimento Grade de atendimento Capacidade Transportadoras Veículos …" at bounding box center [784, 375] width 1568 height 751
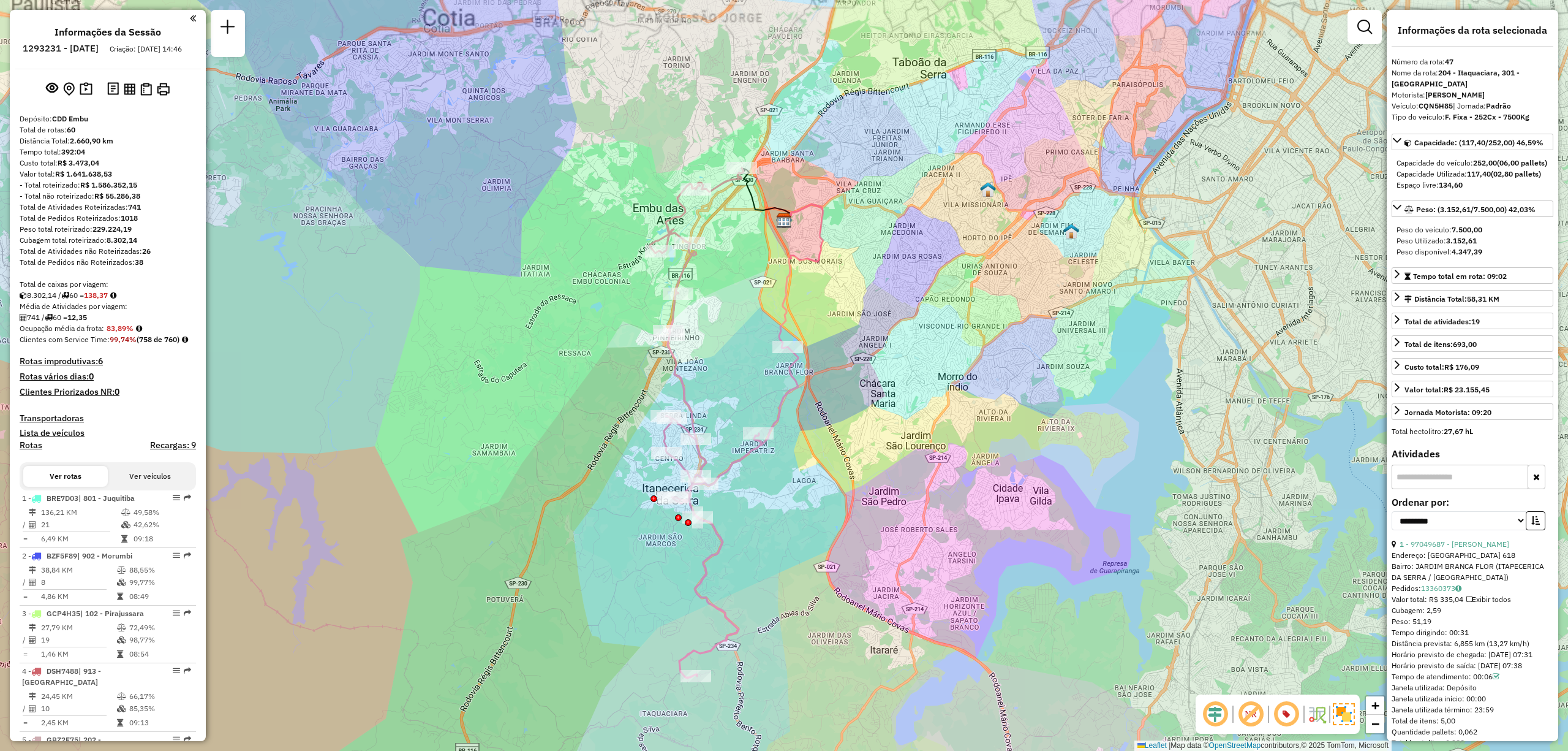
select select "**********"
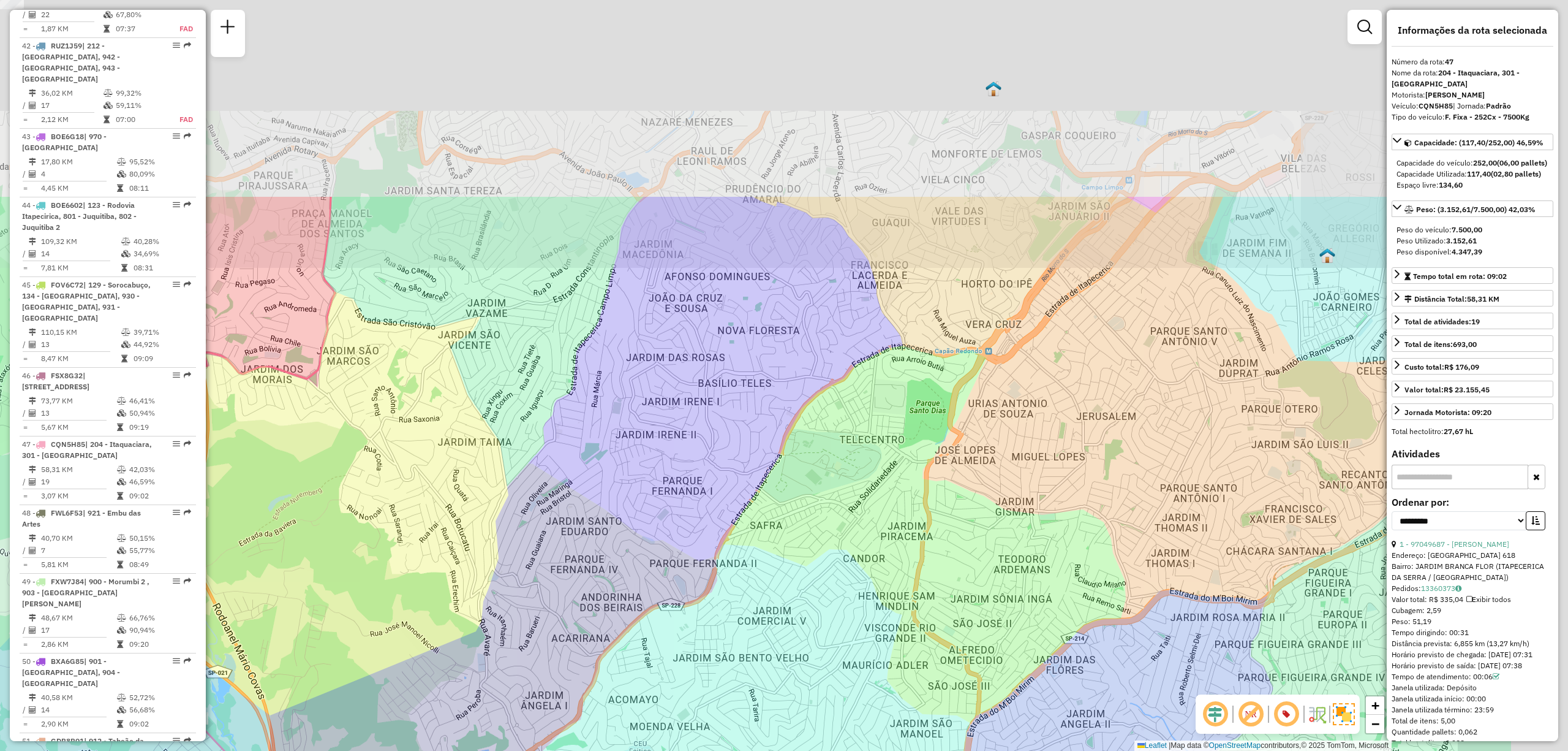
drag, startPoint x: 1072, startPoint y: 198, endPoint x: 861, endPoint y: 461, distance: 337.2
click at [861, 461] on div "Janela de atendimento Grade de atendimento Capacidade Transportadoras Veículos …" at bounding box center [784, 375] width 1568 height 751
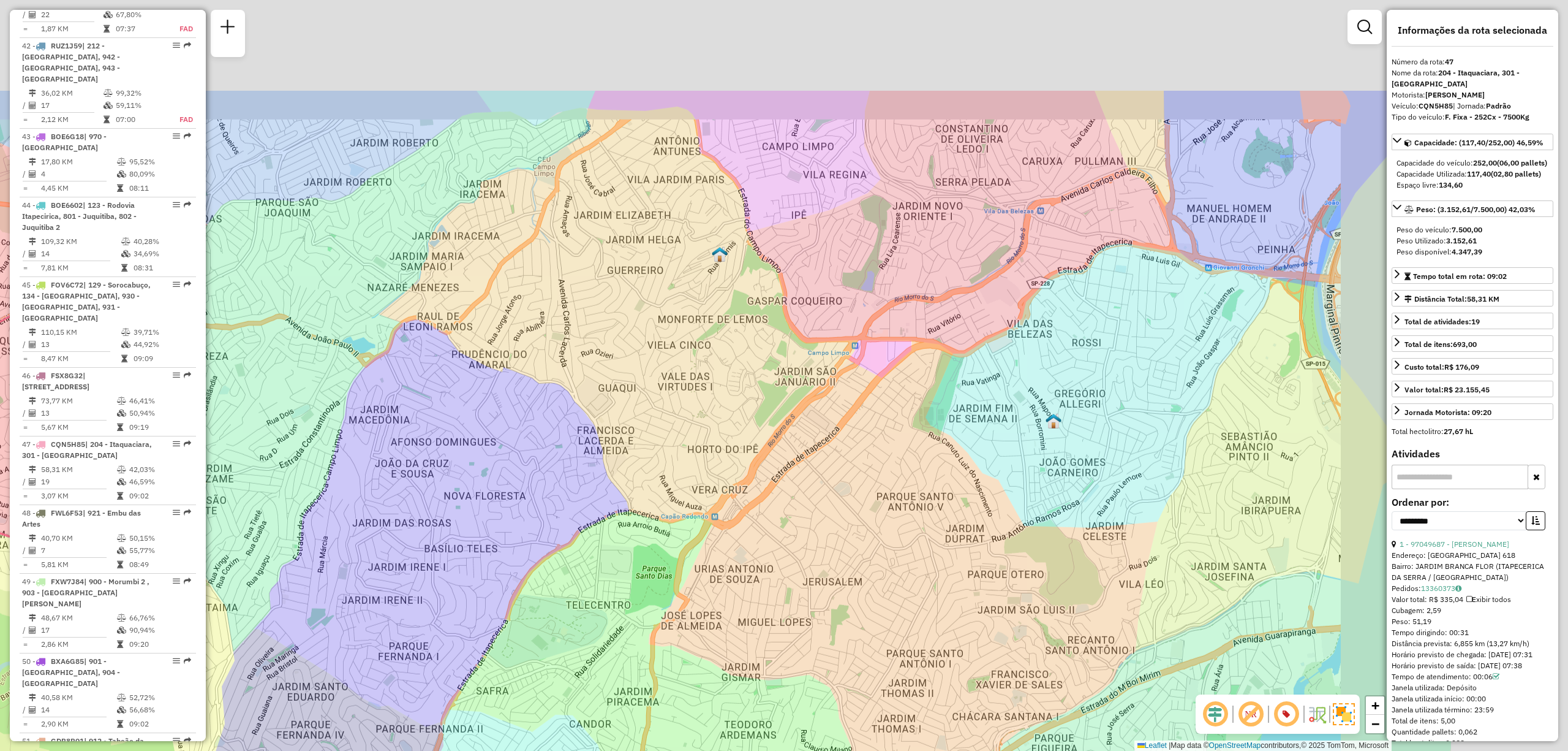
drag, startPoint x: 1113, startPoint y: 305, endPoint x: 878, endPoint y: 456, distance: 279.3
click at [878, 456] on div "Janela de atendimento Grade de atendimento Capacidade Transportadoras Veículos …" at bounding box center [784, 375] width 1568 height 751
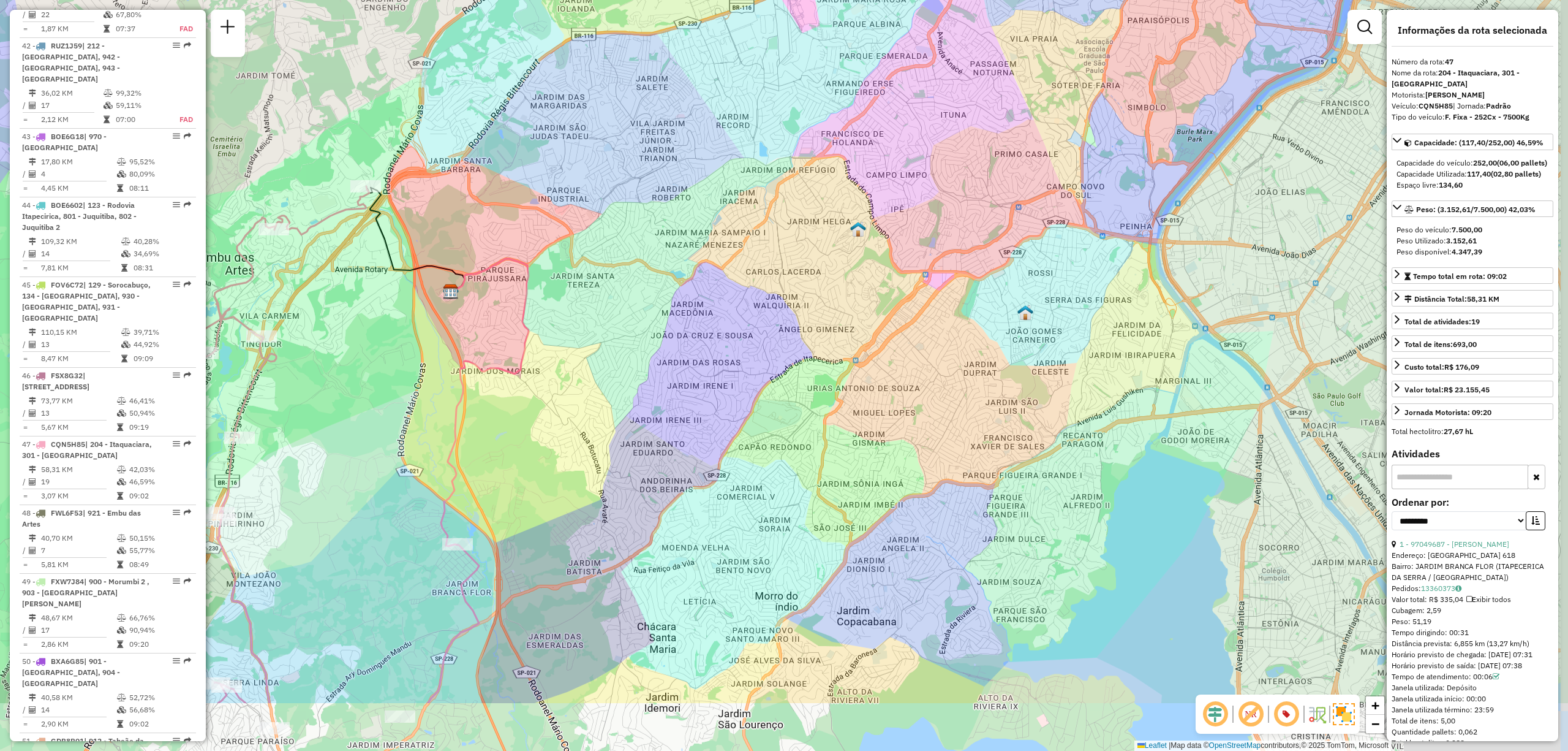
drag, startPoint x: 986, startPoint y: 572, endPoint x: 958, endPoint y: 448, distance: 127.1
click at [958, 448] on div "Janela de atendimento Grade de atendimento Capacidade Transportadoras Veículos …" at bounding box center [784, 375] width 1568 height 751
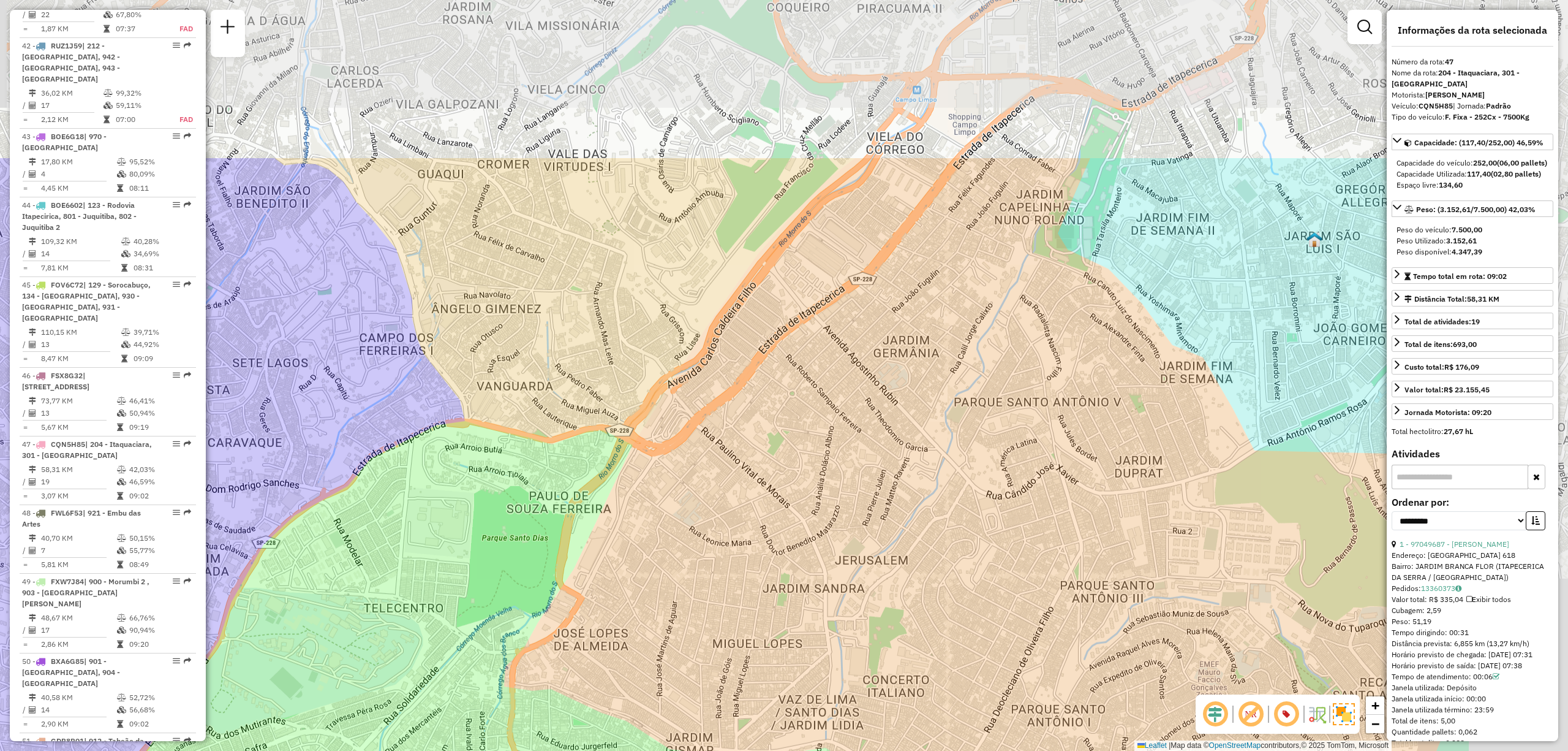
drag, startPoint x: 1026, startPoint y: 320, endPoint x: 771, endPoint y: 553, distance: 345.4
click at [771, 553] on div "Janela de atendimento Grade de atendimento Capacidade Transportadoras Veículos …" at bounding box center [784, 375] width 1568 height 751
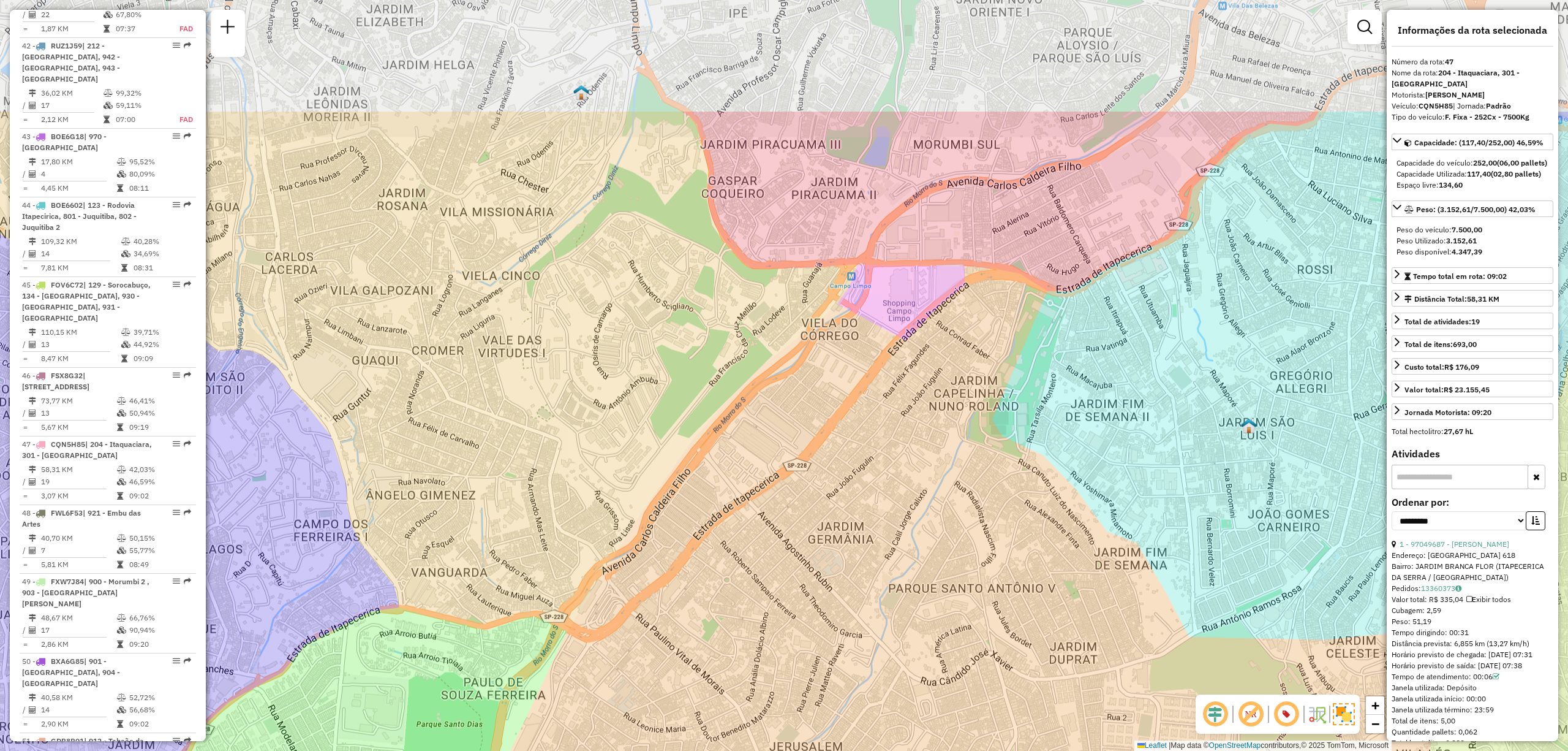
drag, startPoint x: 1038, startPoint y: 268, endPoint x: 983, endPoint y: 416, distance: 157.9
click at [983, 416] on div "Janela de atendimento Grade de atendimento Capacidade Transportadoras Veículos …" at bounding box center [784, 375] width 1568 height 751
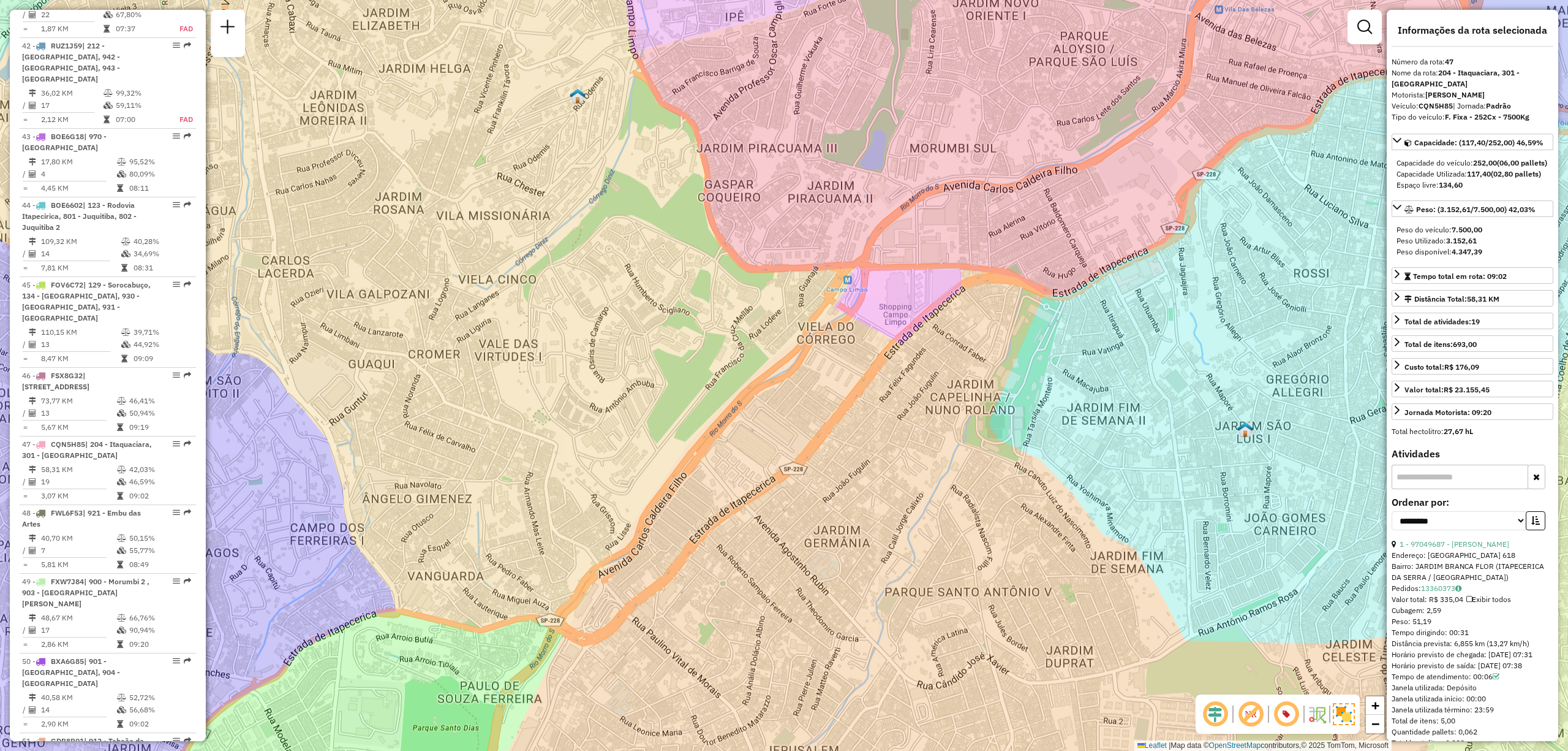
click at [1216, 713] on em at bounding box center [1216, 714] width 29 height 29
drag, startPoint x: 167, startPoint y: 375, endPoint x: 177, endPoint y: 374, distance: 10.0
click at [175, 440] on em at bounding box center [177, 444] width 8 height 8
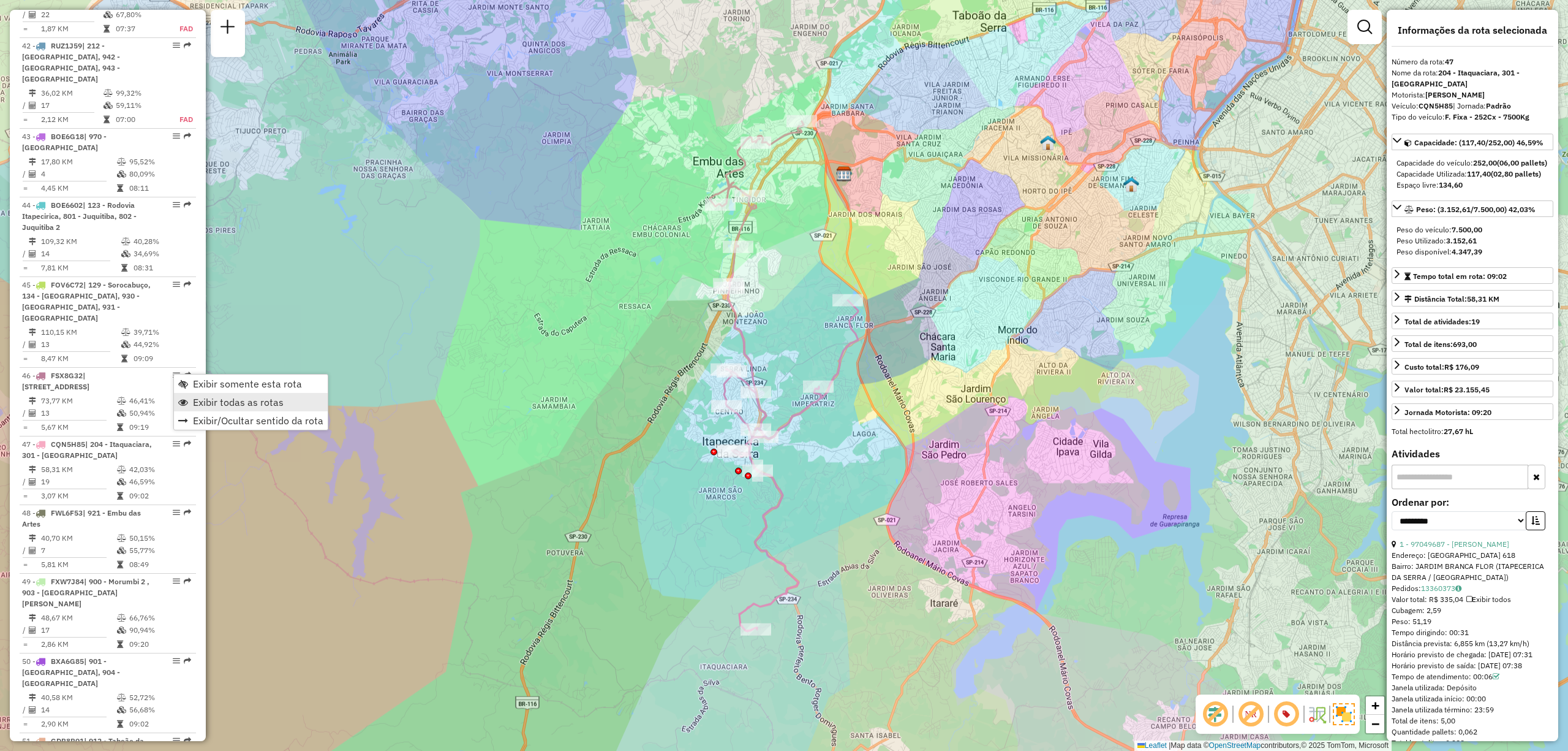
click at [253, 397] on span "Exibir todas as rotas" at bounding box center [238, 402] width 90 height 10
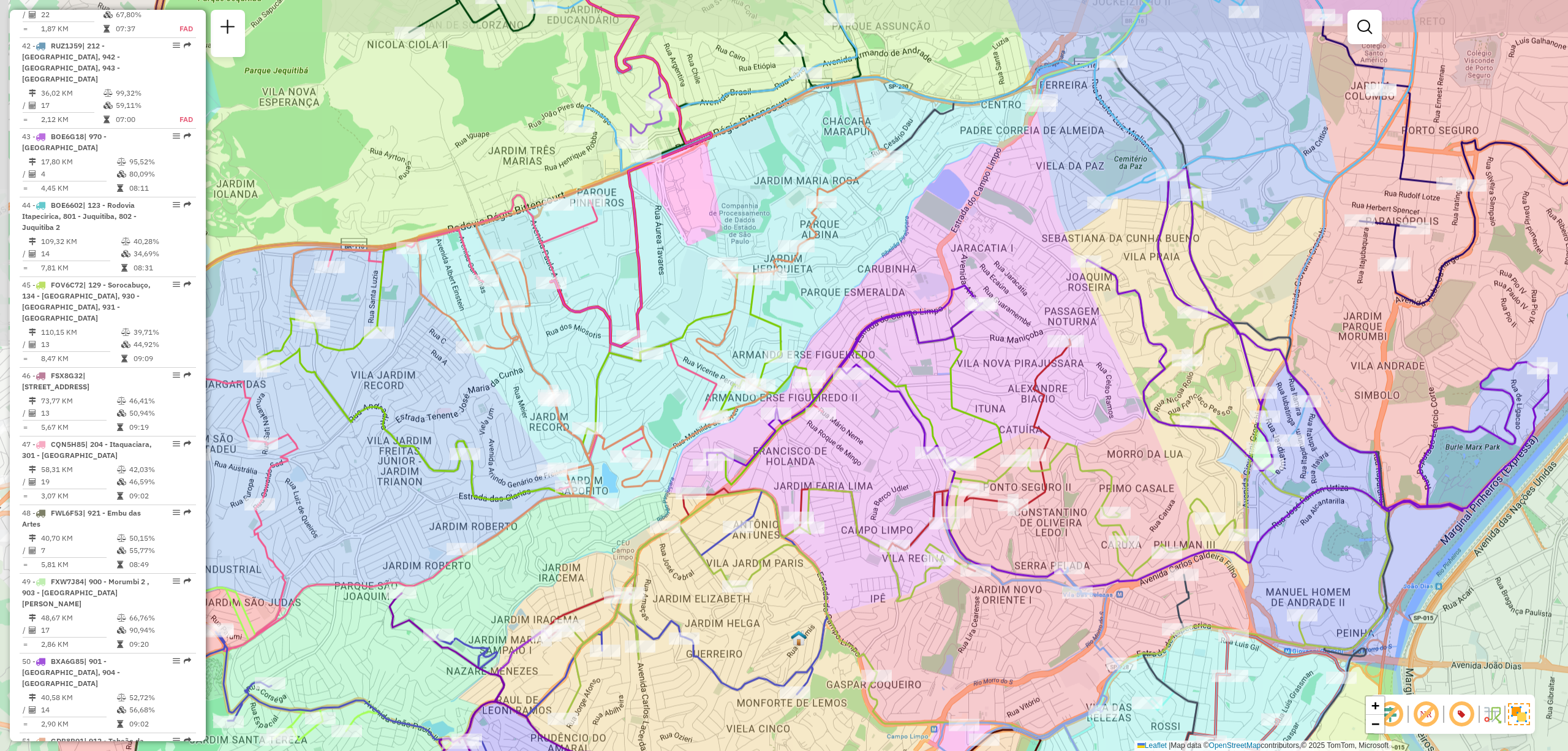
drag, startPoint x: 572, startPoint y: 163, endPoint x: 786, endPoint y: 209, distance: 218.9
click at [786, 209] on div "Rota 29 - Placa CRW6E05 97044836 - ADEGA DO AILTON Rota 29 - Placa CRW6E05 9702…" at bounding box center [784, 375] width 1568 height 751
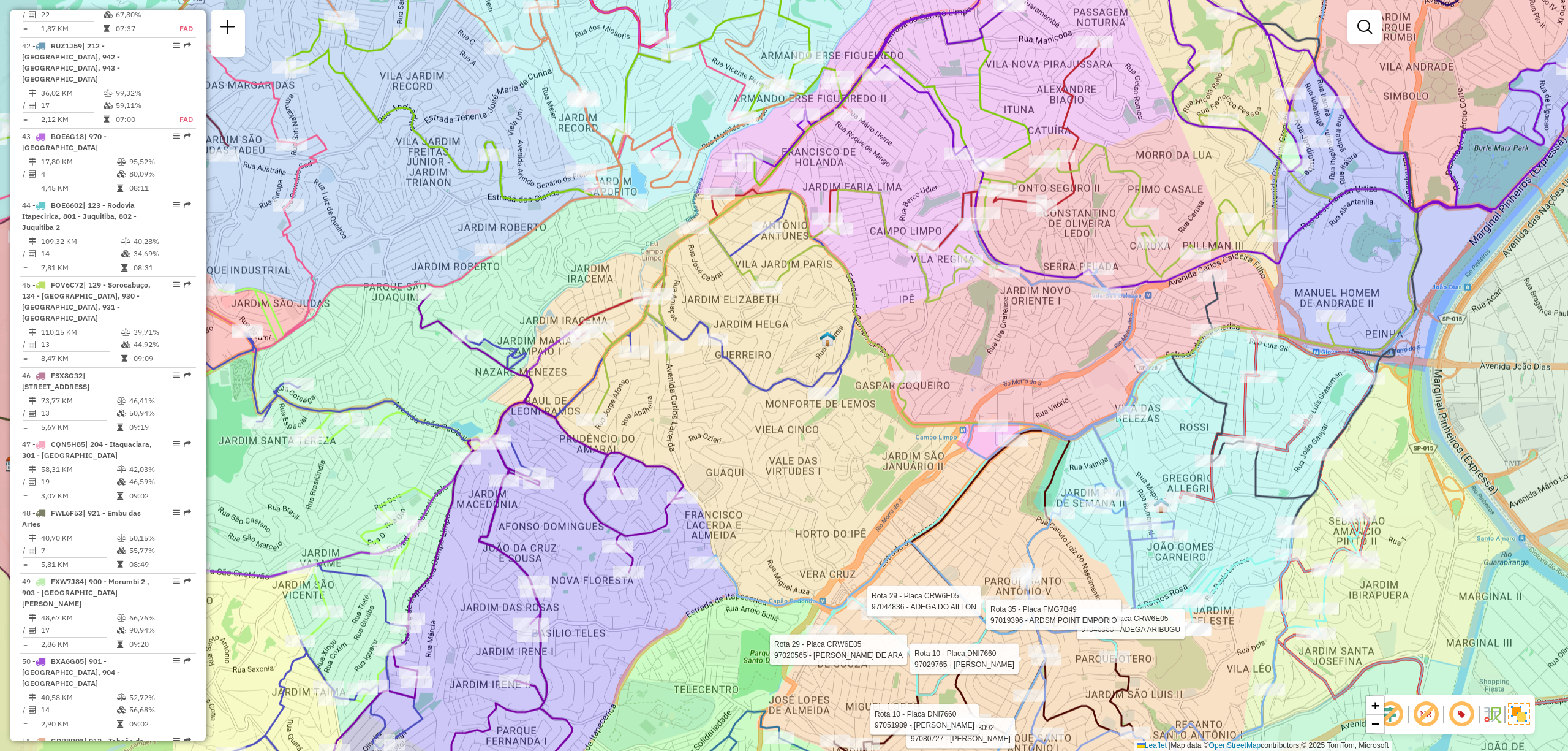
drag, startPoint x: 911, startPoint y: 383, endPoint x: 945, endPoint y: 341, distance: 54.0
click at [945, 341] on div "Rota 29 - Placa CRW6E05 97044836 - ADEGA DO AILTON Rota 29 - Placa CRW6E05 9702…" at bounding box center [784, 375] width 1568 height 751
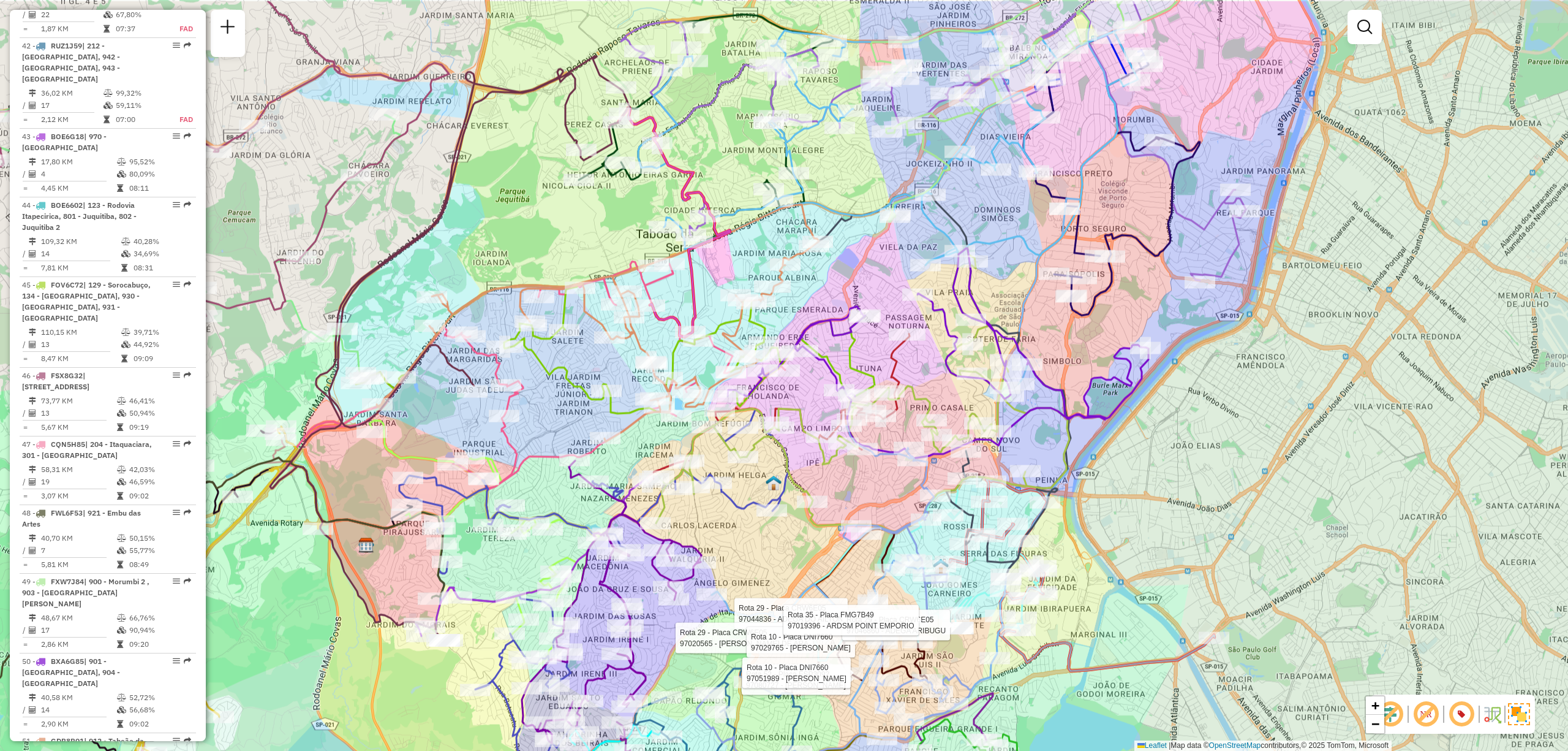
drag, startPoint x: 1140, startPoint y: 317, endPoint x: 1091, endPoint y: 380, distance: 79.8
click at [1091, 380] on icon at bounding box center [938, 354] width 420 height 210
select select "**********"
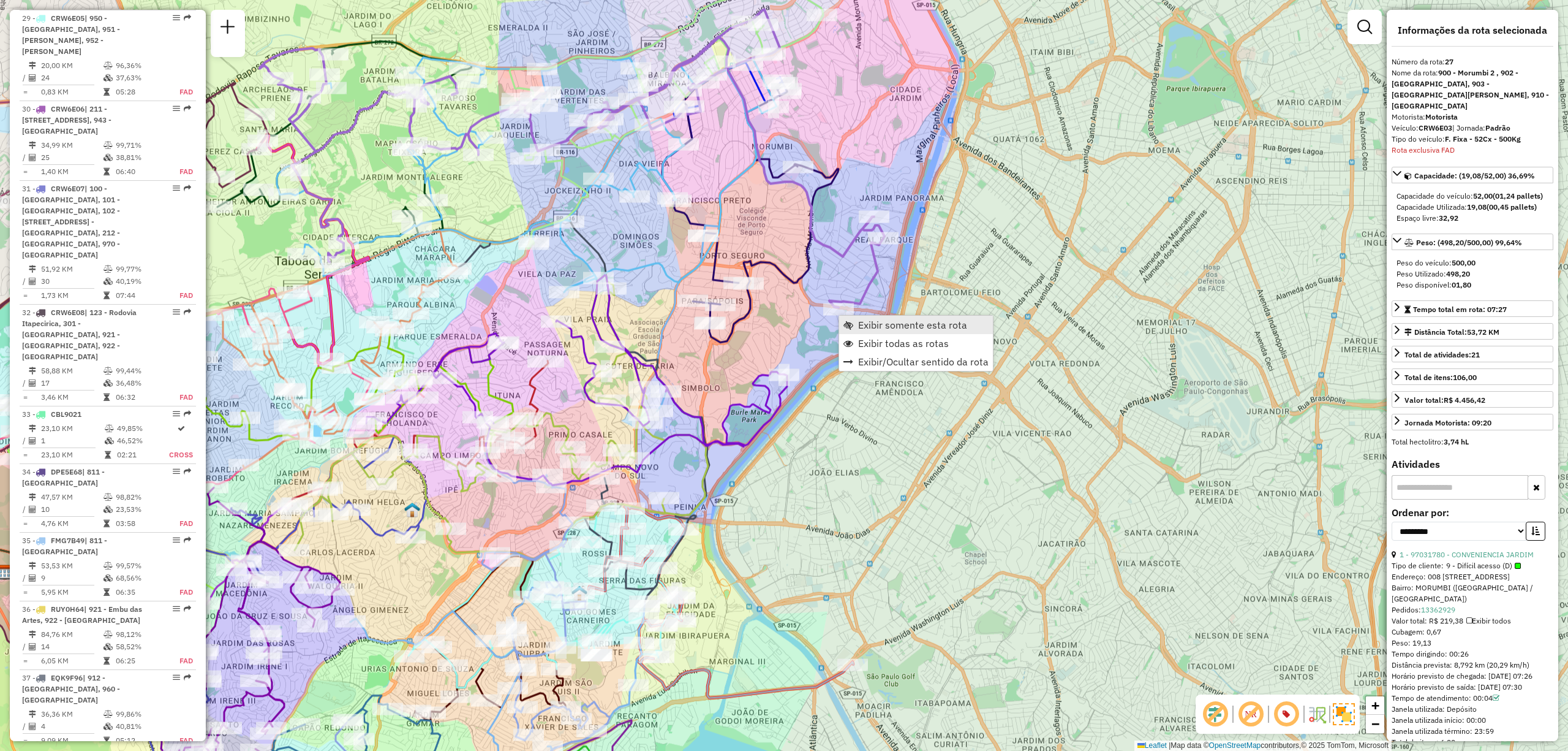
scroll to position [2183, 0]
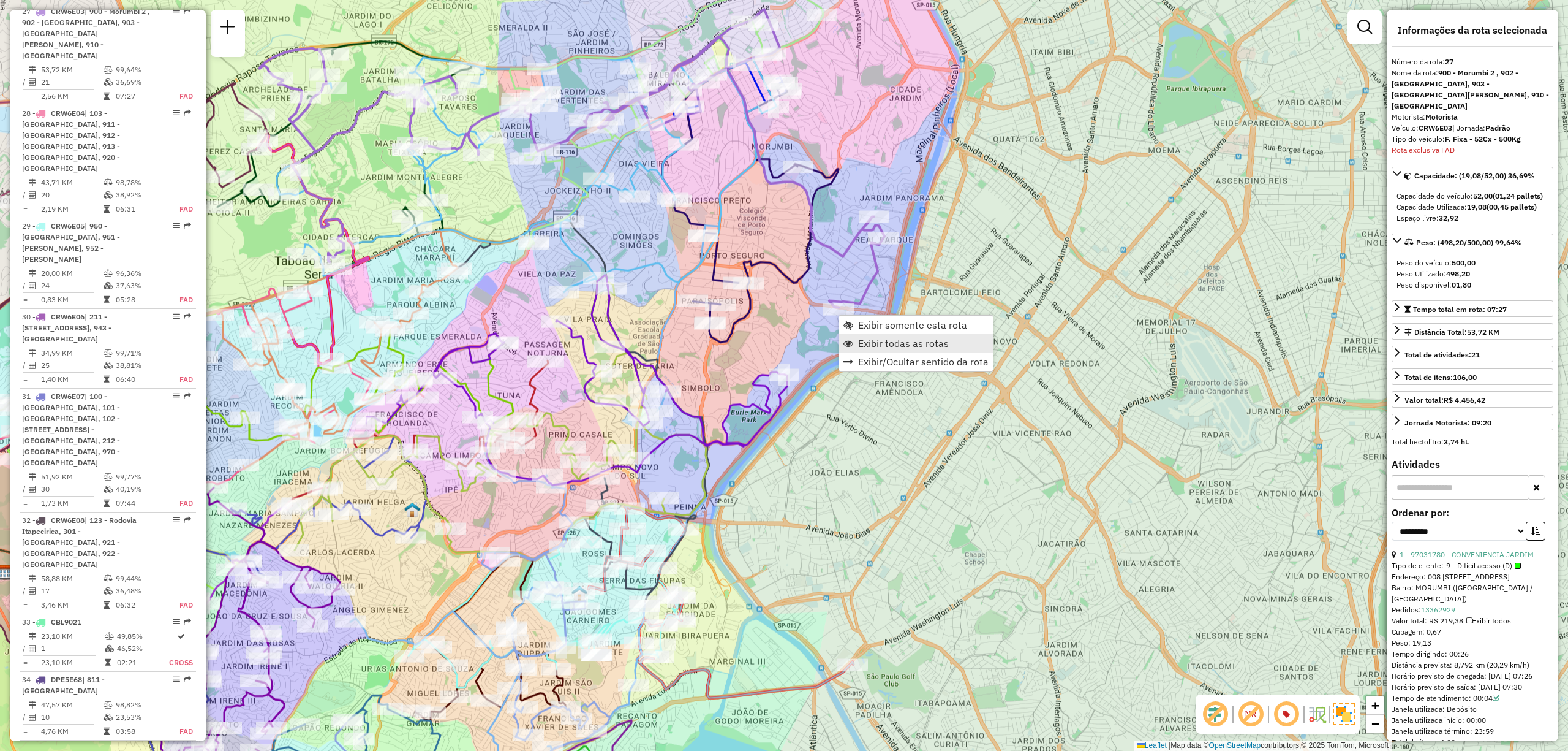
click at [917, 340] on span "Exibir todas as rotas" at bounding box center [903, 343] width 90 height 10
click at [906, 323] on span "Exibir somente esta rota" at bounding box center [902, 323] width 109 height 10
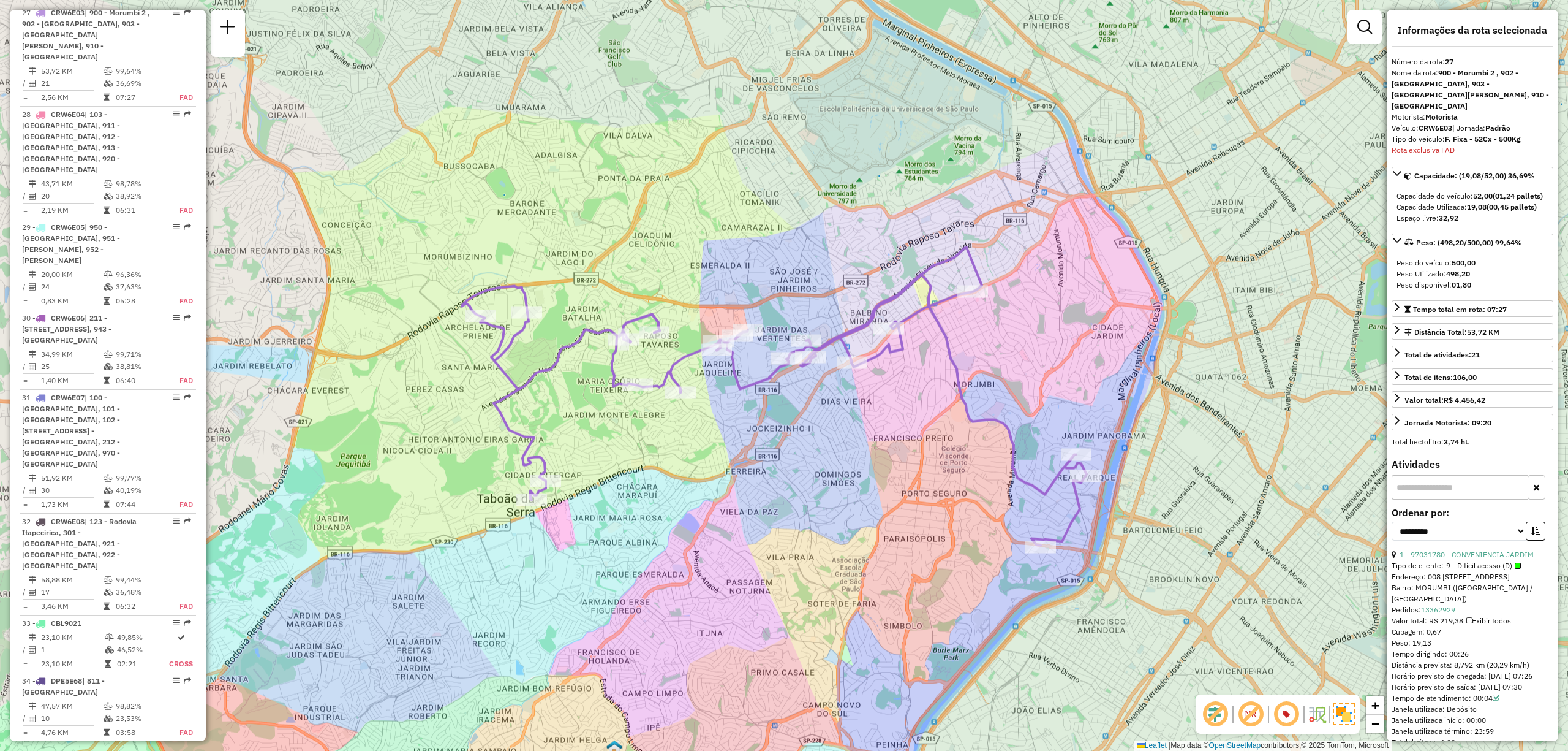
drag, startPoint x: 947, startPoint y: 280, endPoint x: 931, endPoint y: 324, distance: 46.8
click at [931, 323] on icon at bounding box center [775, 396] width 625 height 298
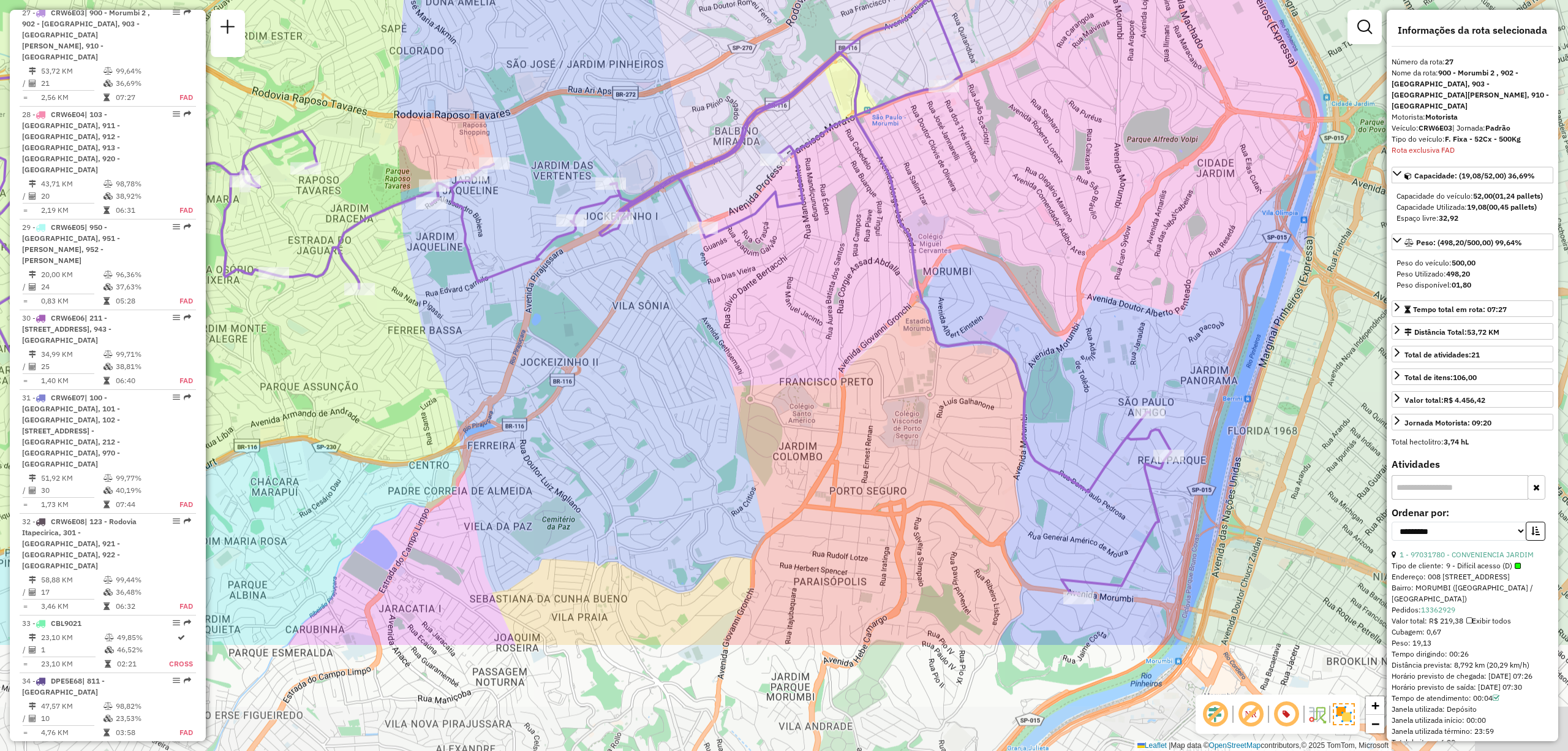
drag, startPoint x: 1199, startPoint y: 378, endPoint x: 1167, endPoint y: 200, distance: 180.9
click at [1167, 200] on div "Janela de atendimento Grade de atendimento Capacidade Transportadoras Veículos …" at bounding box center [784, 375] width 1568 height 751
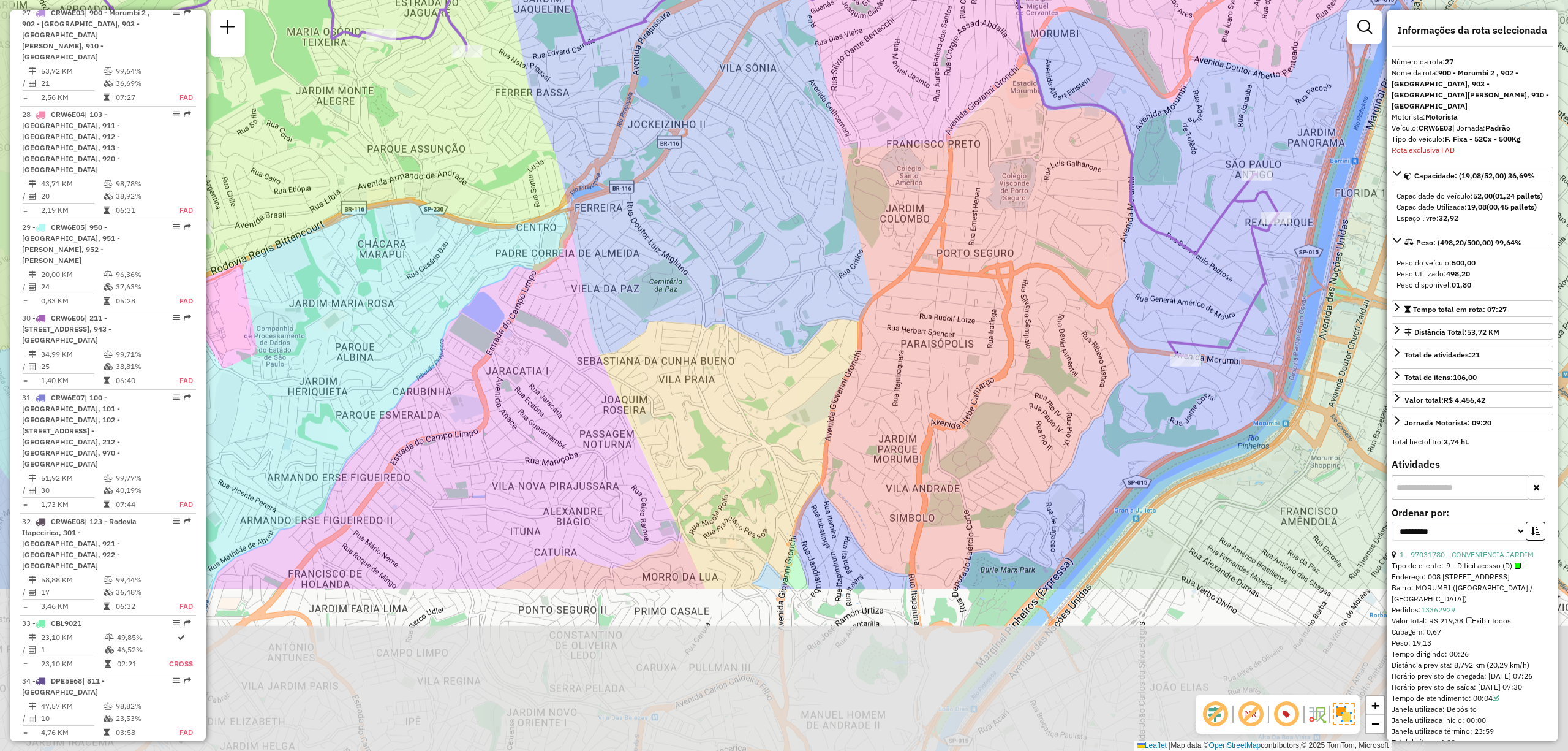
drag, startPoint x: 892, startPoint y: 640, endPoint x: 1001, endPoint y: 395, distance: 268.2
click at [1001, 395] on div "Janela de atendimento Grade de atendimento Capacidade Transportadoras Veículos …" at bounding box center [784, 375] width 1568 height 751
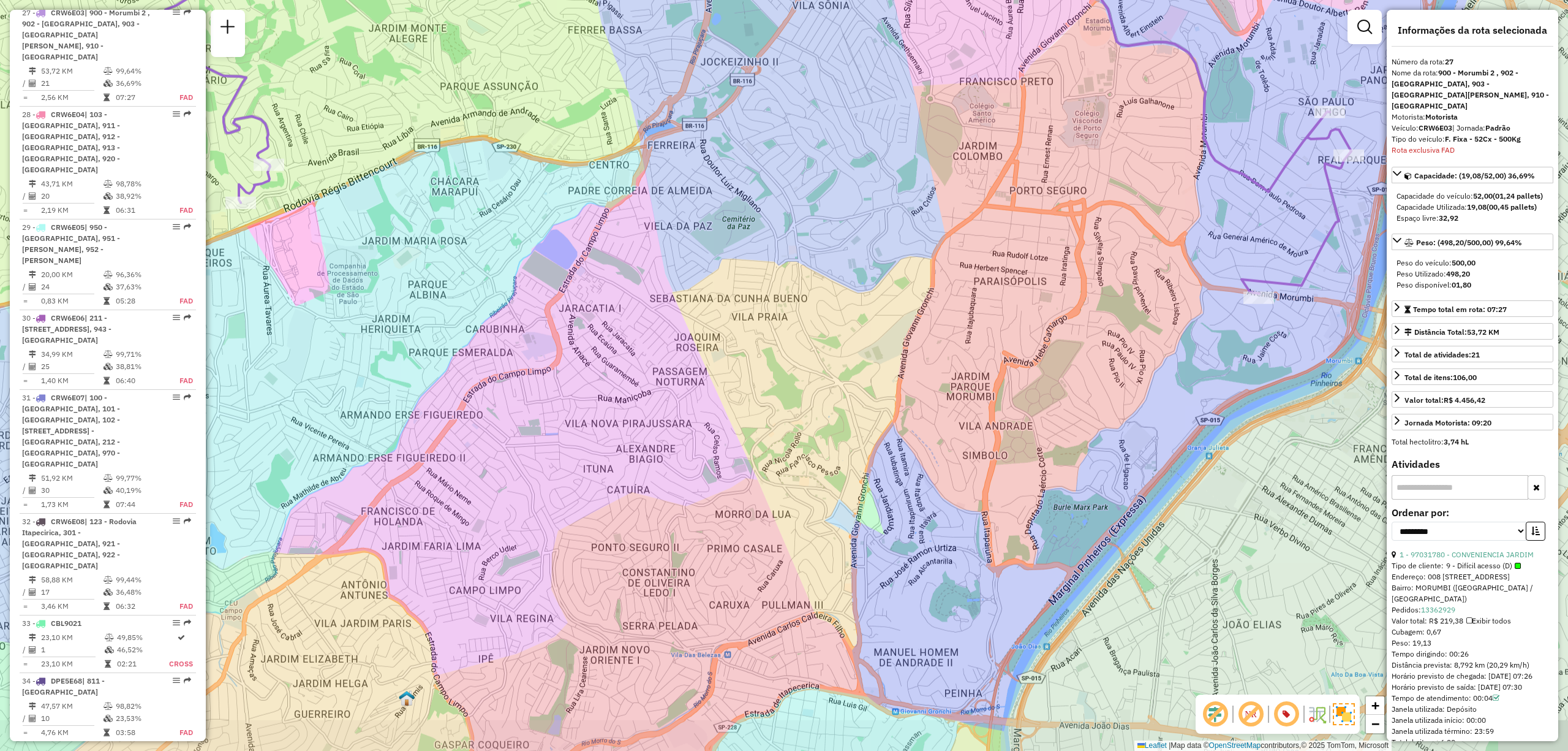
drag, startPoint x: 888, startPoint y: 574, endPoint x: 917, endPoint y: 538, distance: 46.2
click at [921, 540] on div "Janela de atendimento Grade de atendimento Capacidade Transportadoras Veículos …" at bounding box center [784, 375] width 1568 height 751
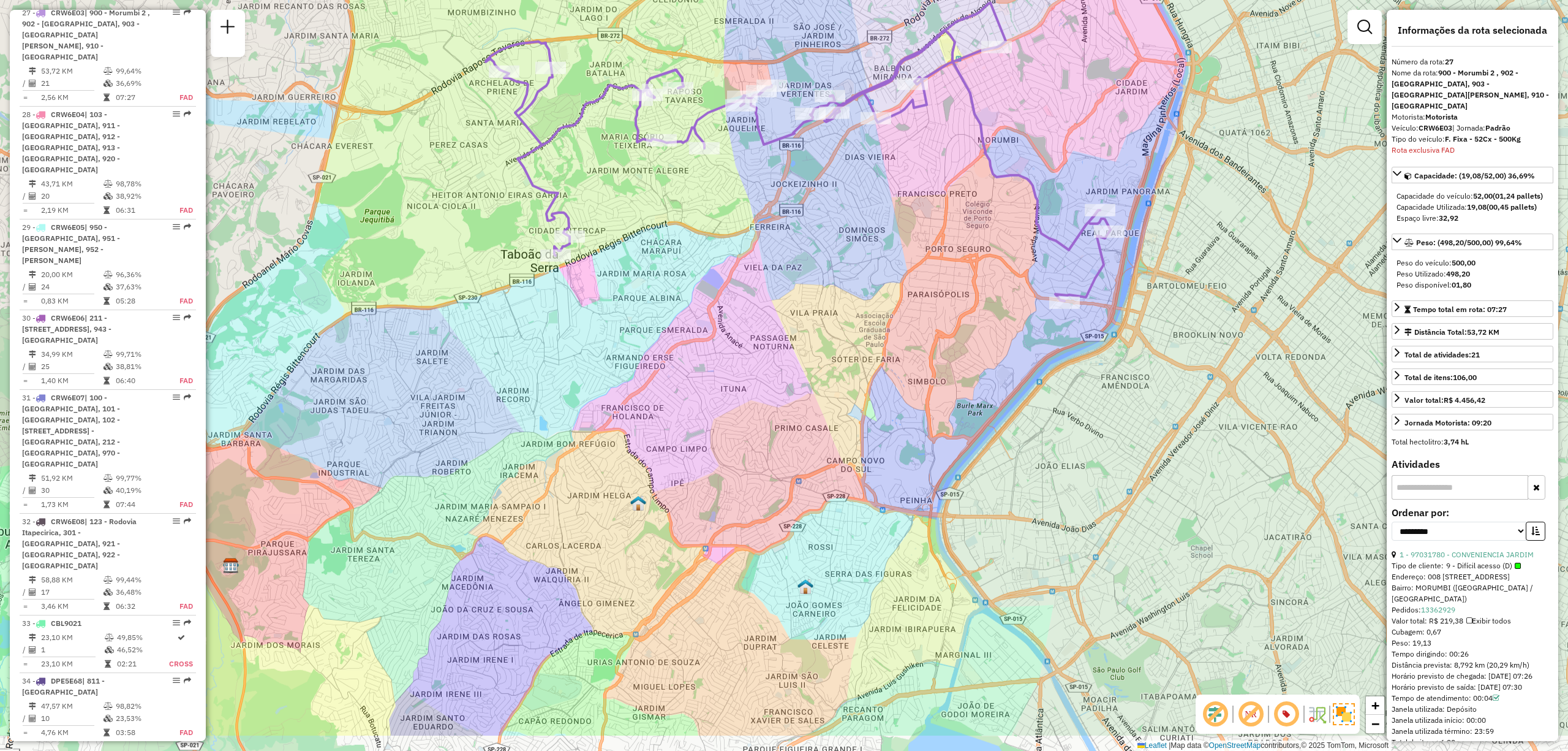
drag, startPoint x: 747, startPoint y: 520, endPoint x: 847, endPoint y: 432, distance: 133.2
click at [847, 432] on div "Janela de atendimento Grade de atendimento Capacidade Transportadoras Veículos …" at bounding box center [784, 375] width 1568 height 751
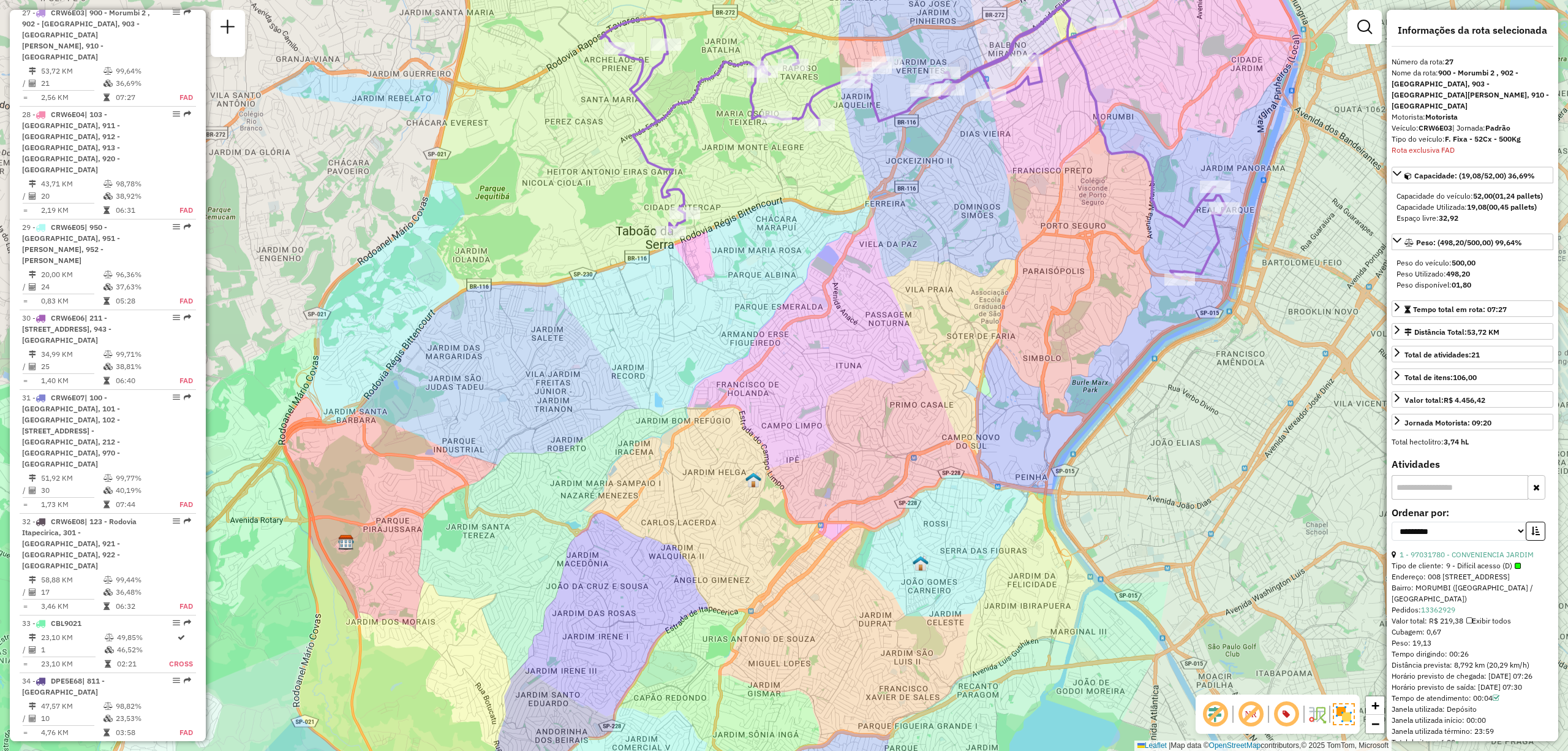
drag, startPoint x: 748, startPoint y: 581, endPoint x: 1131, endPoint y: 458, distance: 402.3
click at [866, 563] on div "Janela de atendimento Grade de atendimento Capacidade Transportadoras Veículos …" at bounding box center [784, 375] width 1568 height 751
